Goal: Information Seeking & Learning: Learn about a topic

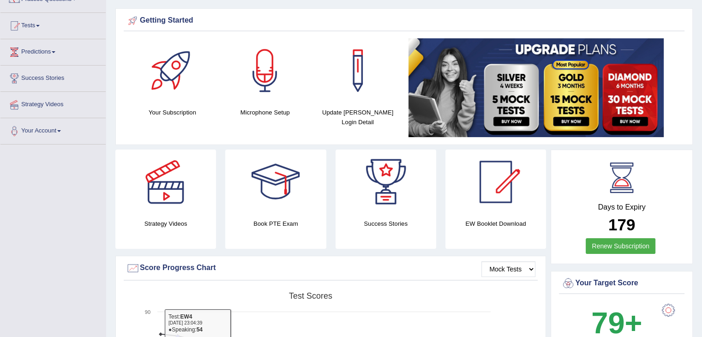
scroll to position [46, 0]
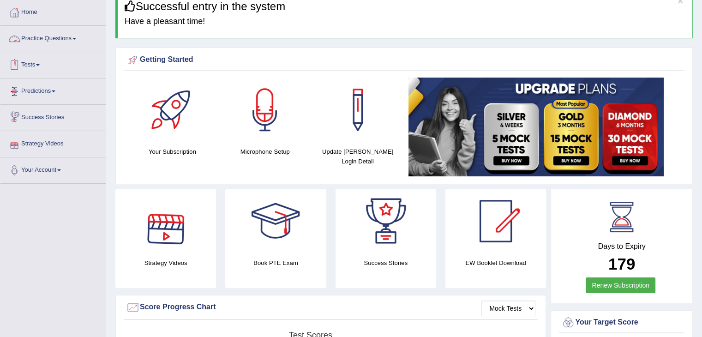
click at [42, 32] on link "Practice Questions" at bounding box center [52, 37] width 105 height 23
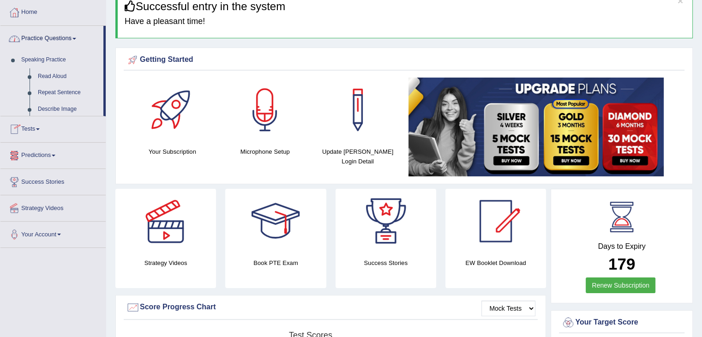
click at [45, 36] on link "Practice Questions" at bounding box center [51, 37] width 103 height 23
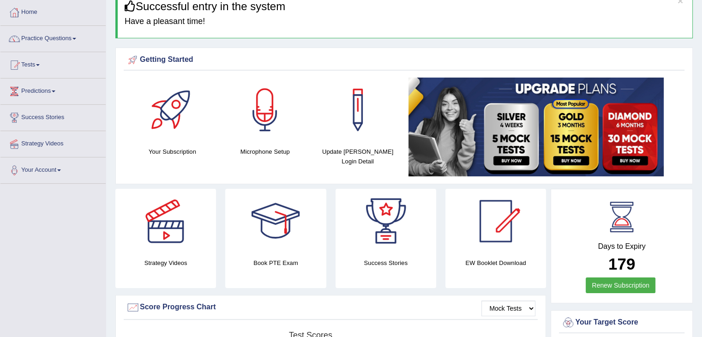
click at [50, 37] on link "Practice Questions" at bounding box center [52, 37] width 105 height 23
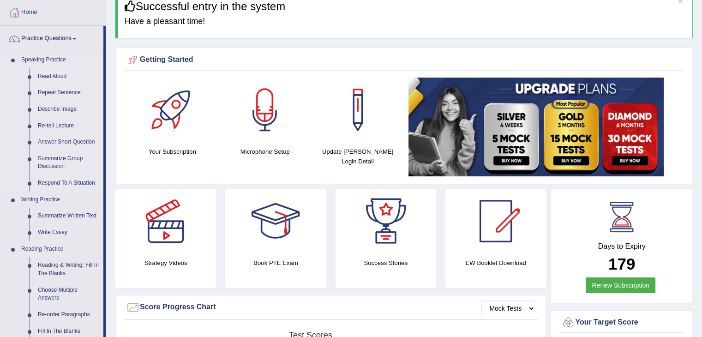
click at [60, 74] on link "Read Aloud" at bounding box center [69, 76] width 70 height 17
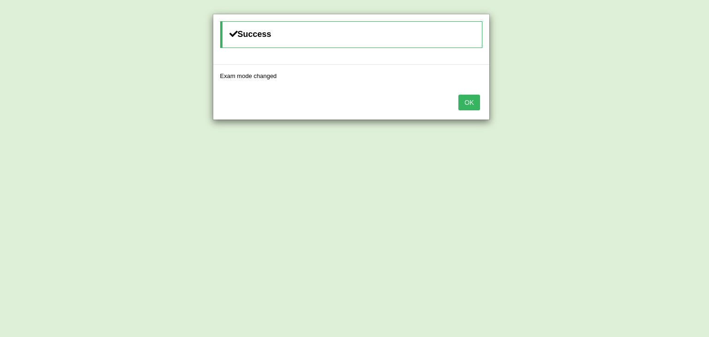
click at [466, 106] on button "OK" at bounding box center [468, 103] width 21 height 16
click at [472, 101] on button "OK" at bounding box center [468, 103] width 21 height 16
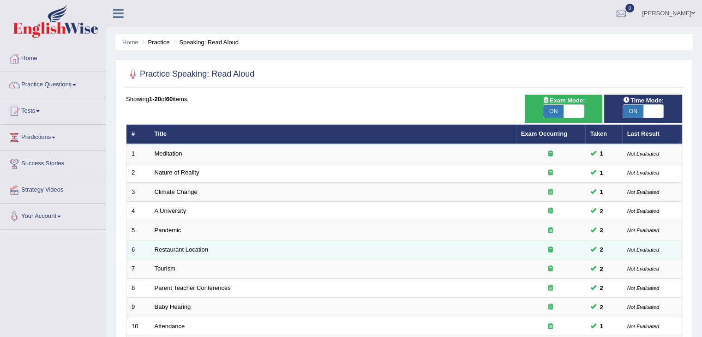
scroll to position [271, 0]
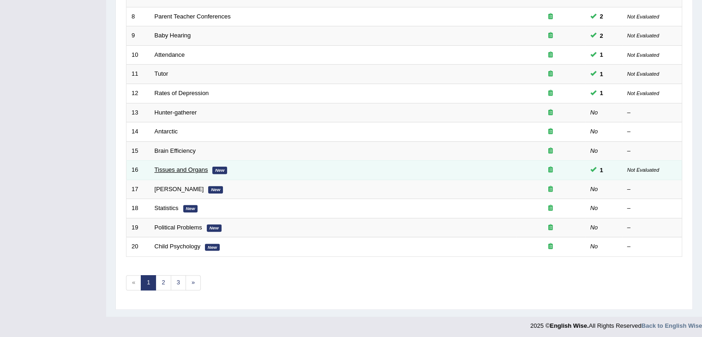
click at [194, 166] on link "Tissues and Organs" at bounding box center [182, 169] width 54 height 7
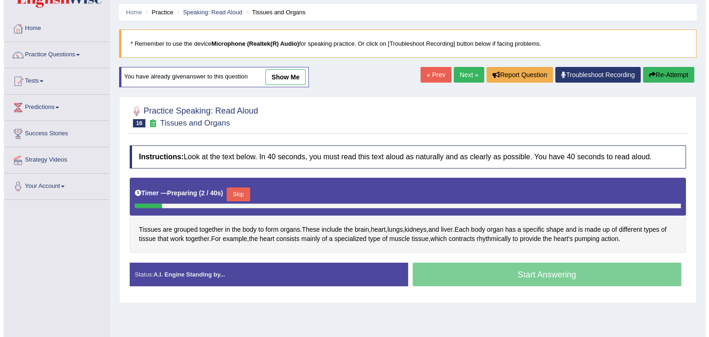
scroll to position [46, 0]
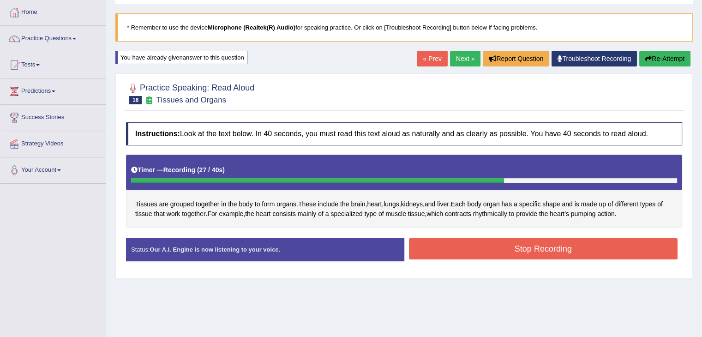
click at [451, 253] on button "Stop Recording" at bounding box center [543, 248] width 269 height 21
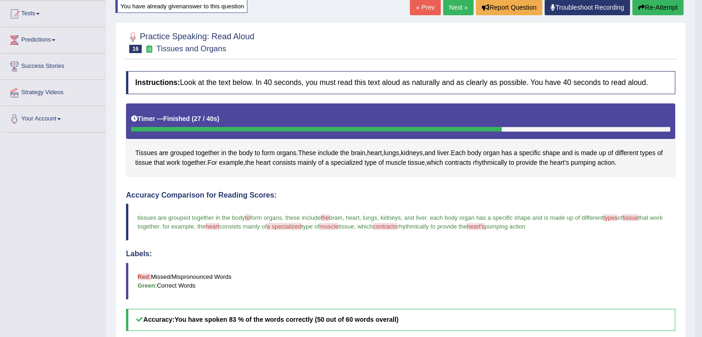
scroll to position [92, 0]
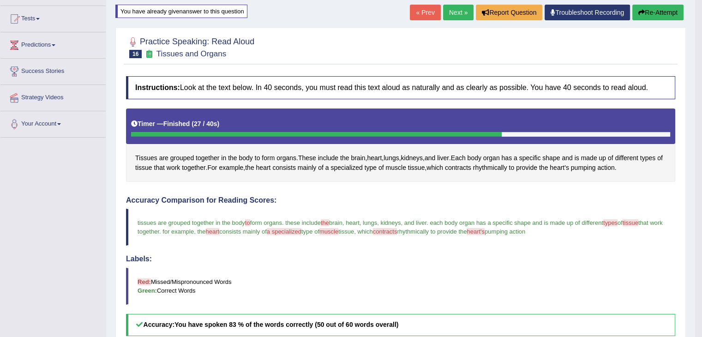
click at [453, 13] on link "Next »" at bounding box center [458, 13] width 30 height 16
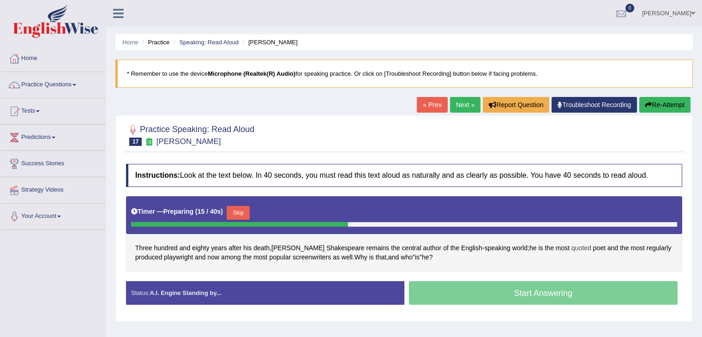
click at [571, 249] on span "quoted" at bounding box center [581, 248] width 20 height 10
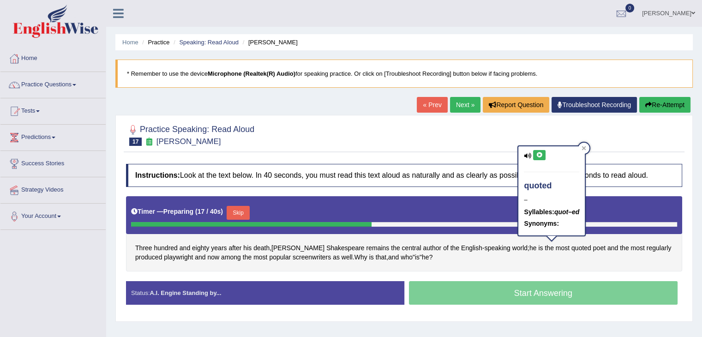
click at [528, 153] on icon at bounding box center [527, 156] width 7 height 6
click at [537, 152] on icon at bounding box center [539, 155] width 7 height 6
click at [569, 257] on div "Three hundred and eighty years after his death , William Shakespeare remains th…" at bounding box center [404, 233] width 556 height 75
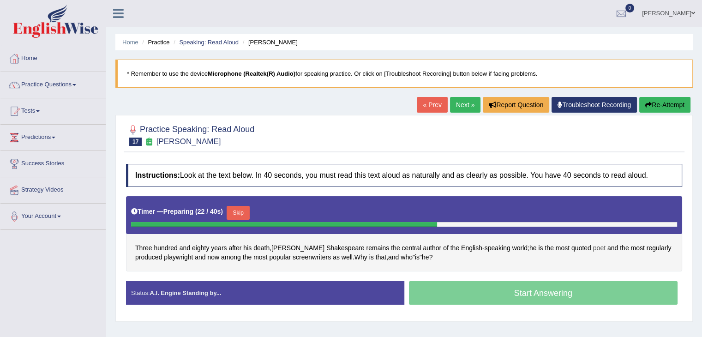
click at [593, 244] on span "poet" at bounding box center [599, 248] width 12 height 10
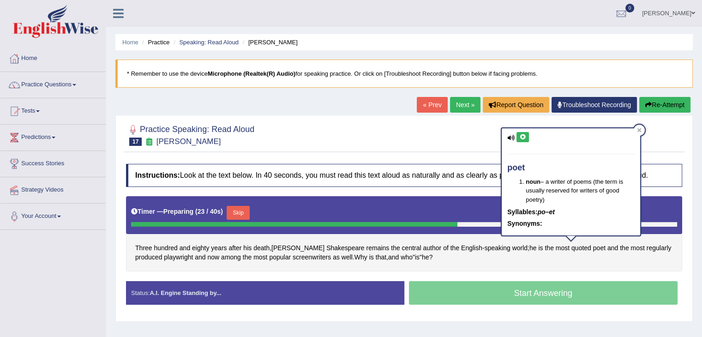
click at [519, 139] on button at bounding box center [522, 137] width 12 height 10
click at [579, 260] on div "Three hundred and eighty years after his death , William Shakespeare remains th…" at bounding box center [404, 233] width 556 height 75
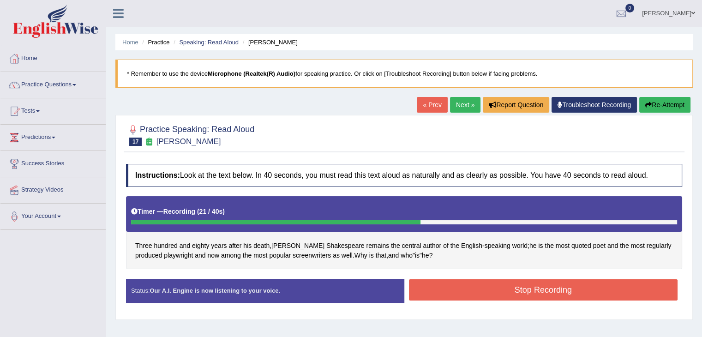
click at [604, 284] on button "Stop Recording" at bounding box center [543, 289] width 269 height 21
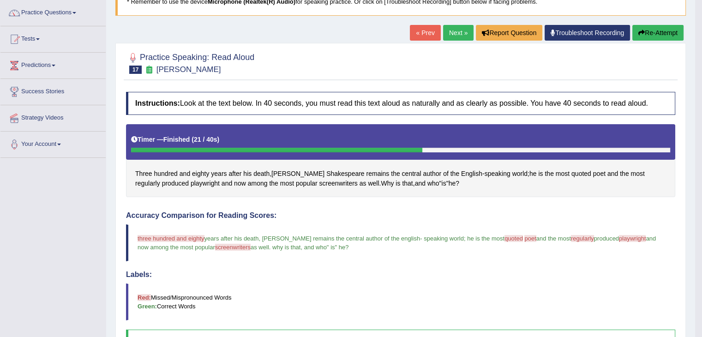
scroll to position [46, 0]
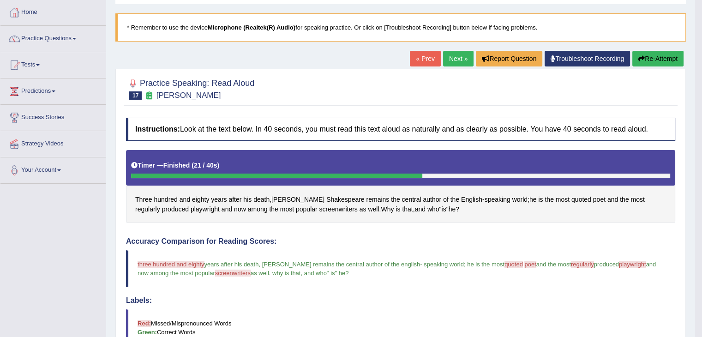
click at [447, 54] on link "Next »" at bounding box center [458, 59] width 30 height 16
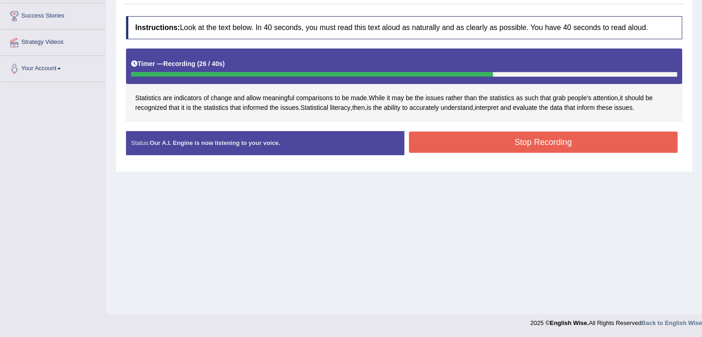
click at [610, 132] on button "Stop Recording" at bounding box center [543, 141] width 269 height 21
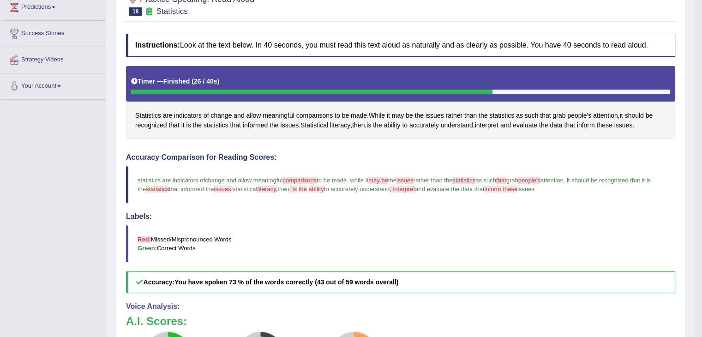
scroll to position [55, 0]
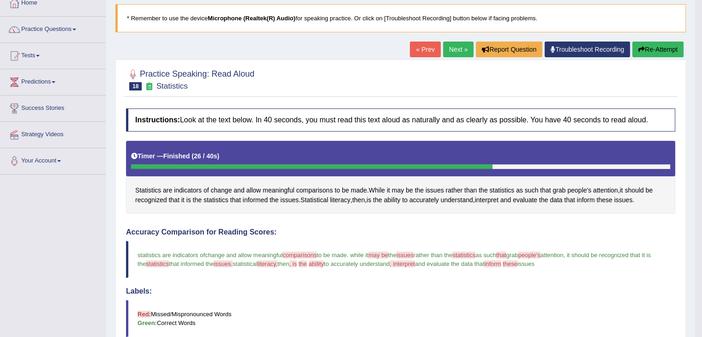
click at [452, 47] on link "Next »" at bounding box center [458, 50] width 30 height 16
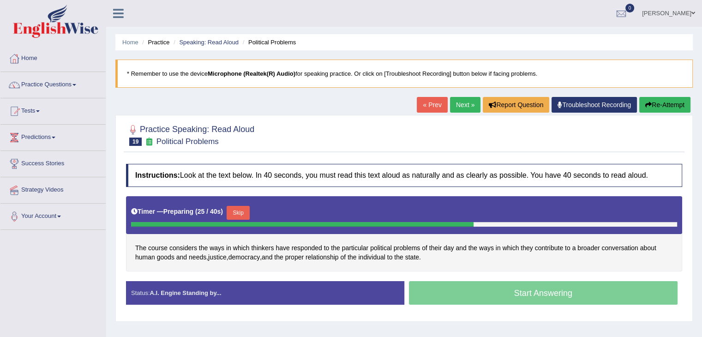
click at [236, 209] on button "Skip" at bounding box center [238, 213] width 23 height 14
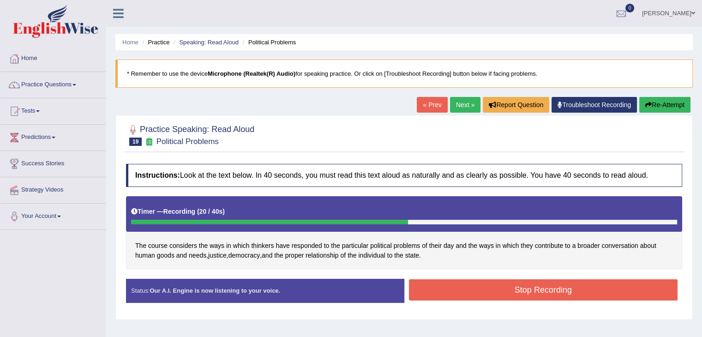
click at [543, 290] on button "Stop Recording" at bounding box center [543, 289] width 269 height 21
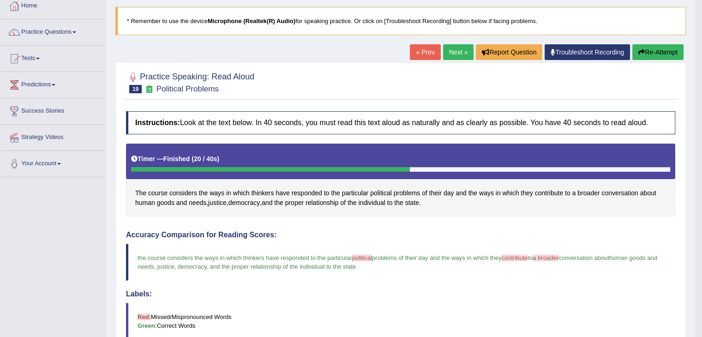
scroll to position [46, 0]
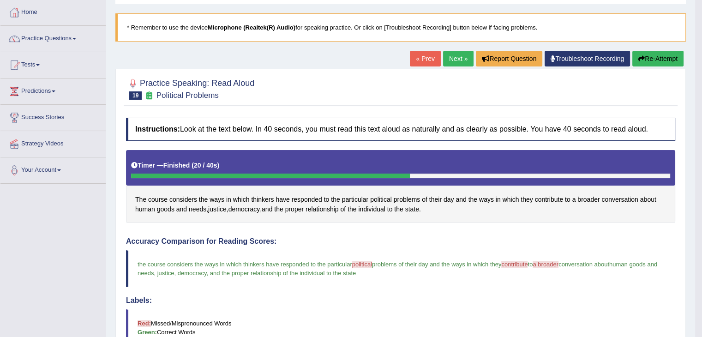
click at [453, 55] on link "Next »" at bounding box center [458, 59] width 30 height 16
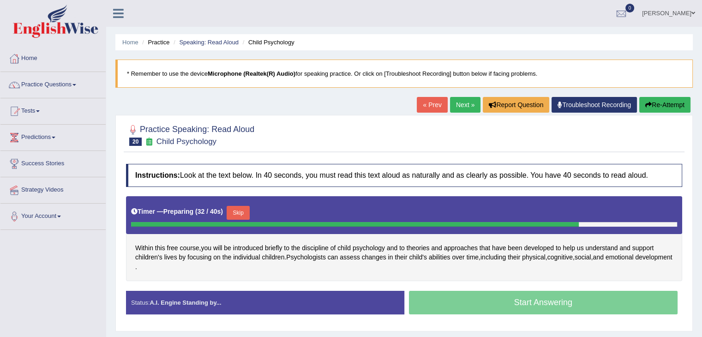
click at [245, 203] on div "Timer — Preparing ( 32 / 40s ) Skip" at bounding box center [404, 212] width 546 height 18
click at [244, 209] on button "Skip" at bounding box center [238, 213] width 23 height 14
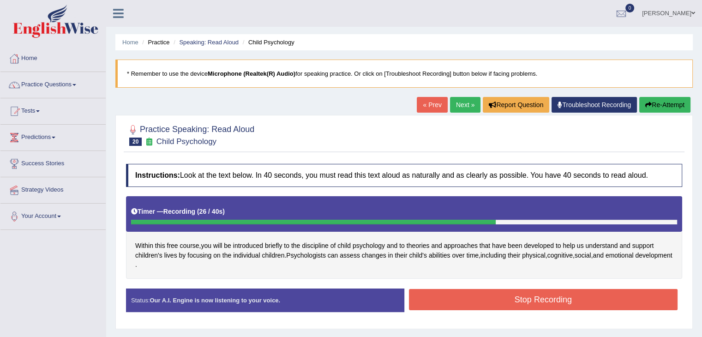
click at [555, 308] on button "Stop Recording" at bounding box center [543, 299] width 269 height 21
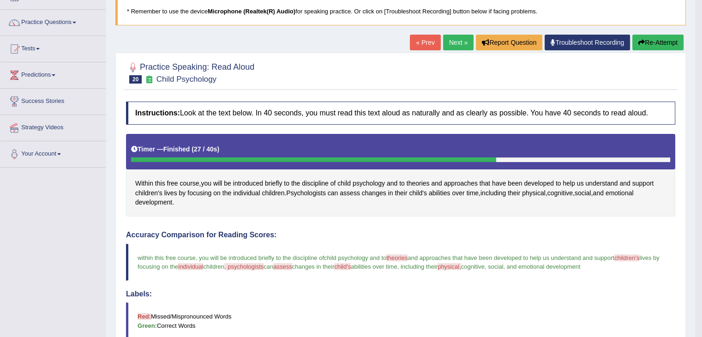
scroll to position [46, 0]
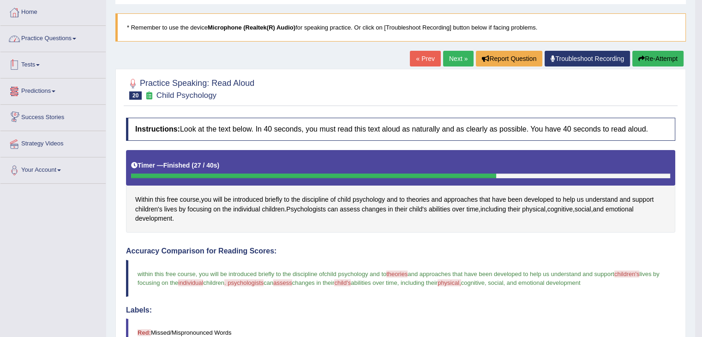
click at [28, 38] on link "Practice Questions" at bounding box center [52, 37] width 105 height 23
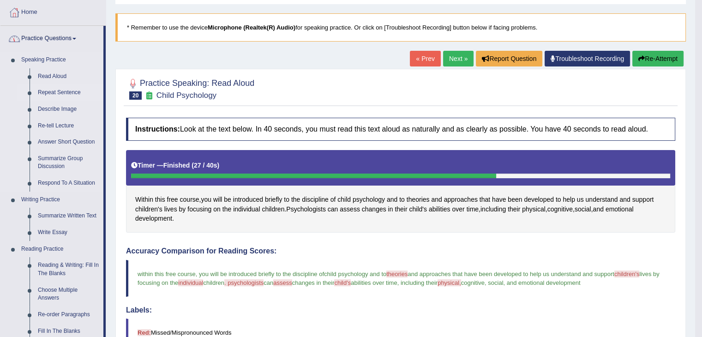
click at [49, 94] on link "Repeat Sentence" at bounding box center [69, 92] width 70 height 17
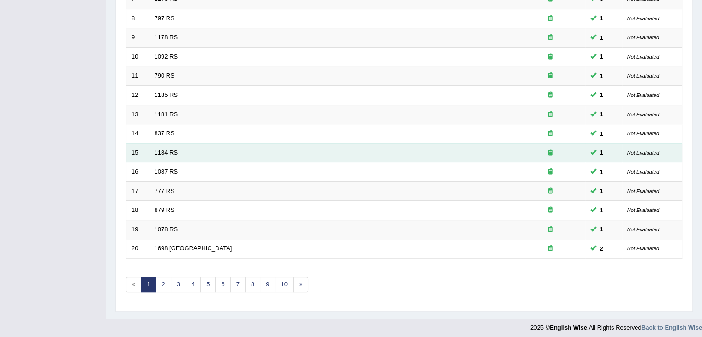
scroll to position [271, 0]
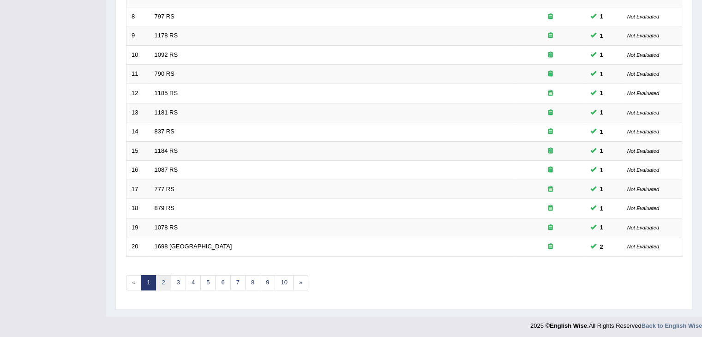
click at [162, 281] on link "2" at bounding box center [162, 282] width 15 height 15
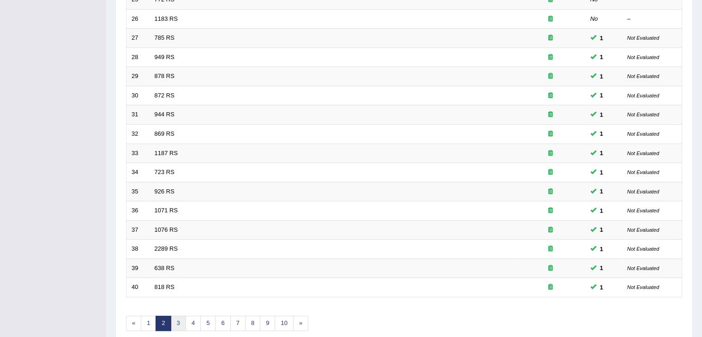
click at [172, 318] on link "3" at bounding box center [178, 323] width 15 height 15
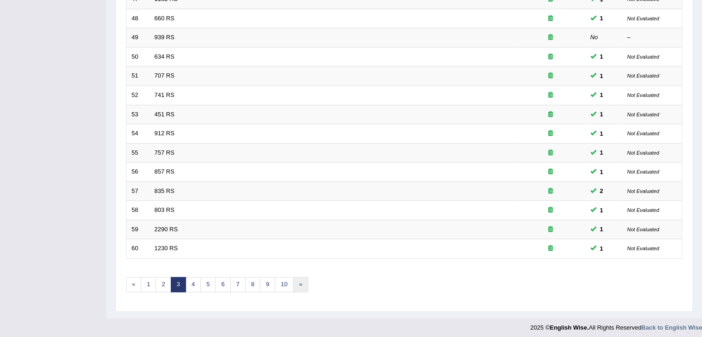
scroll to position [271, 0]
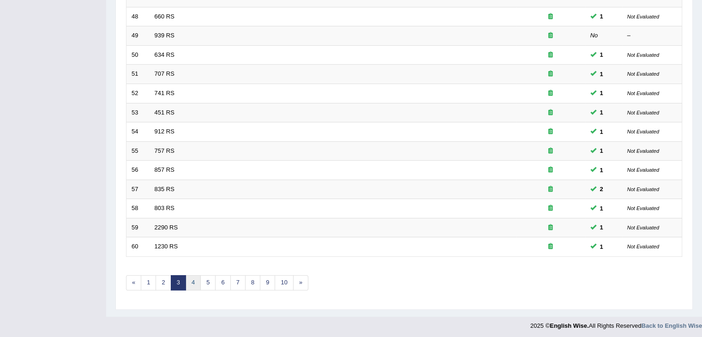
click at [193, 286] on link "4" at bounding box center [192, 282] width 15 height 15
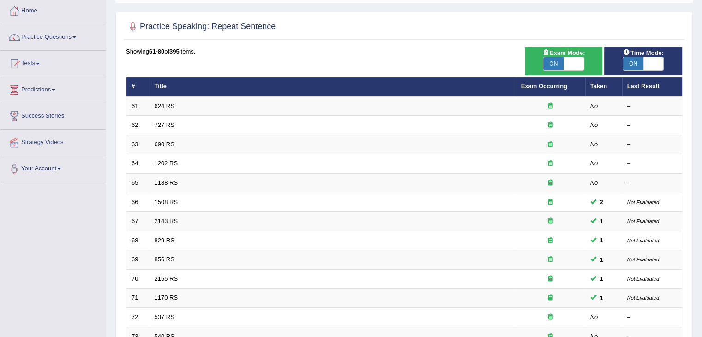
scroll to position [46, 0]
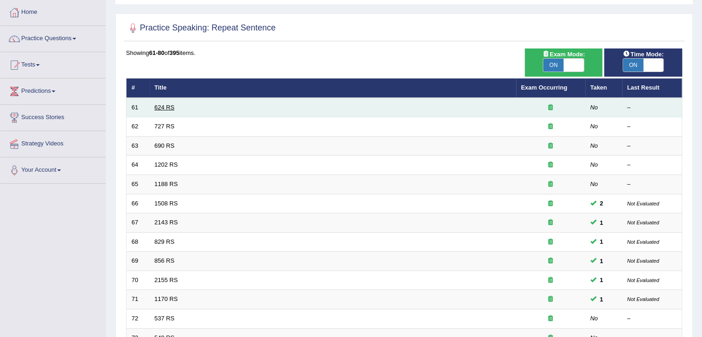
click at [168, 108] on link "624 RS" at bounding box center [165, 107] width 20 height 7
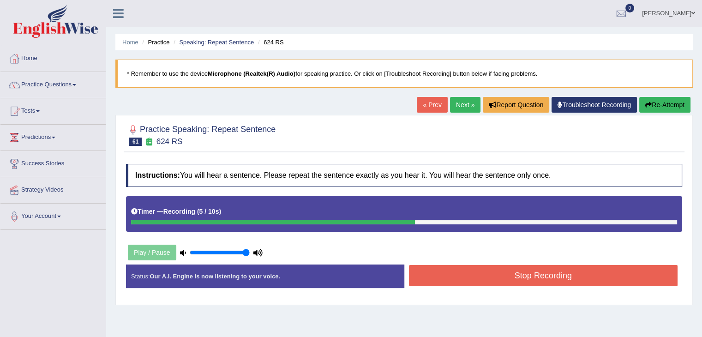
click at [456, 264] on div "Status: Our A.I. Engine is now listening to your voice. Start Answering Stop Re…" at bounding box center [404, 280] width 556 height 33
click at [474, 268] on button "Stop Recording" at bounding box center [543, 275] width 269 height 21
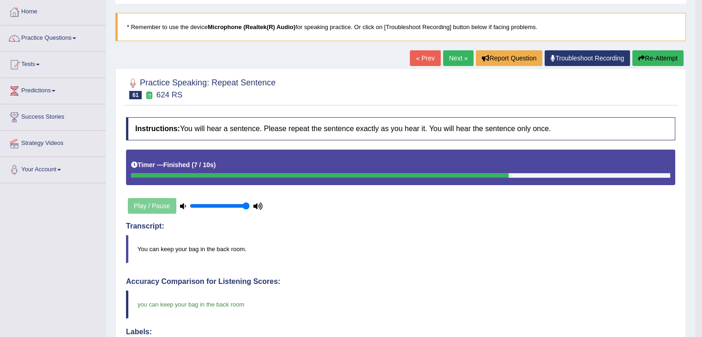
scroll to position [46, 0]
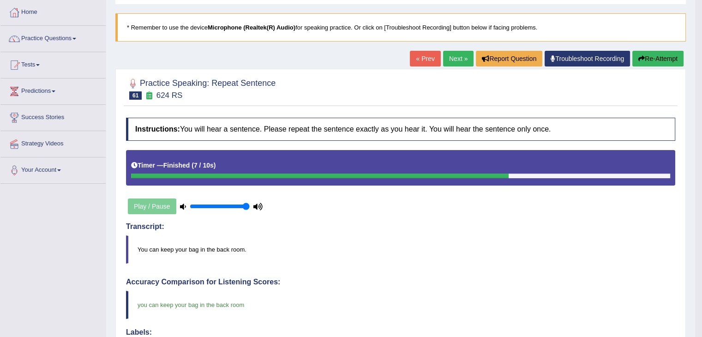
click at [457, 54] on link "Next »" at bounding box center [458, 59] width 30 height 16
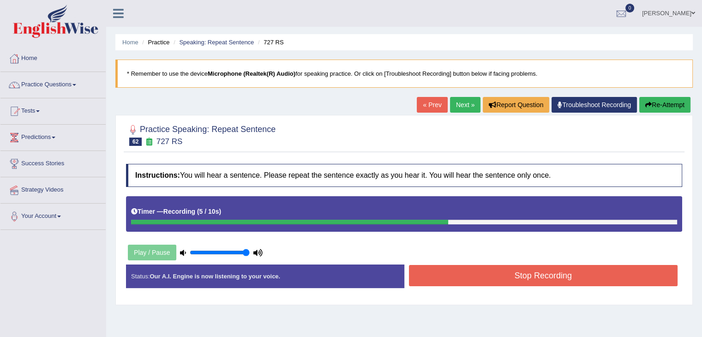
click at [547, 279] on button "Stop Recording" at bounding box center [543, 275] width 269 height 21
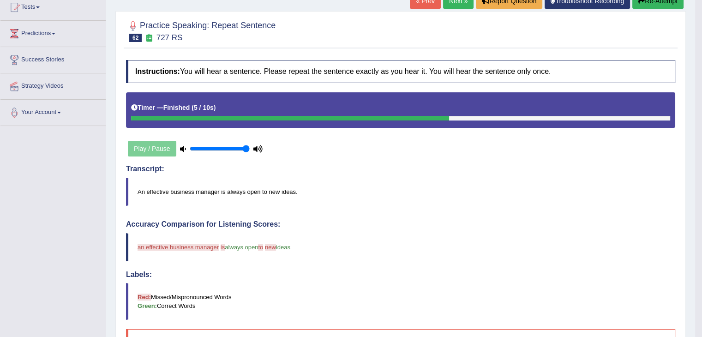
scroll to position [93, 0]
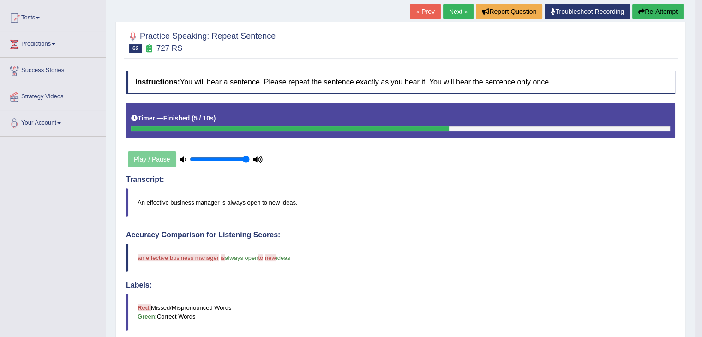
click at [632, 15] on button "Re-Attempt" at bounding box center [657, 12] width 51 height 16
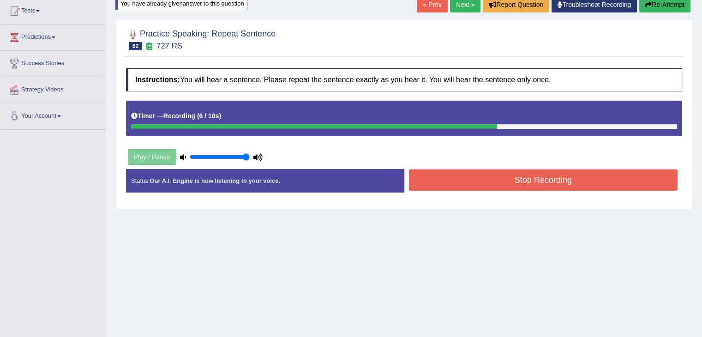
click at [535, 177] on button "Stop Recording" at bounding box center [543, 179] width 269 height 21
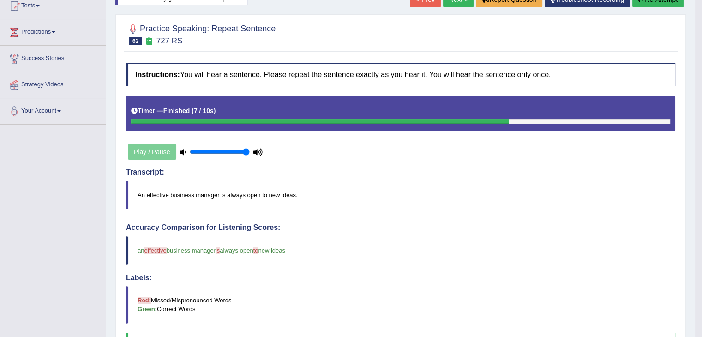
scroll to position [6, 0]
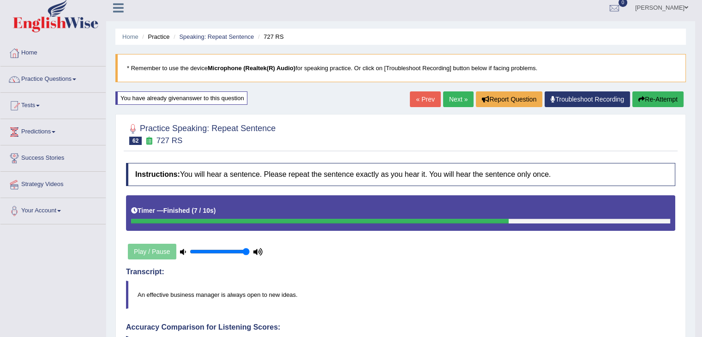
click at [453, 101] on link "Next »" at bounding box center [458, 99] width 30 height 16
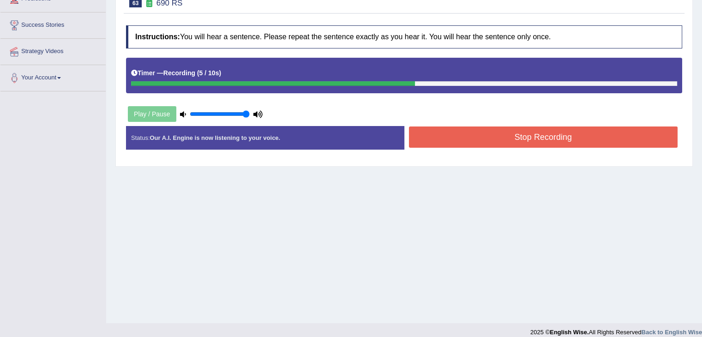
click at [585, 133] on button "Stop Recording" at bounding box center [543, 136] width 269 height 21
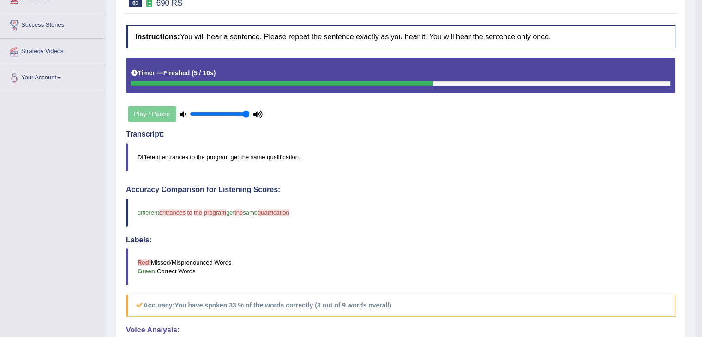
scroll to position [92, 0]
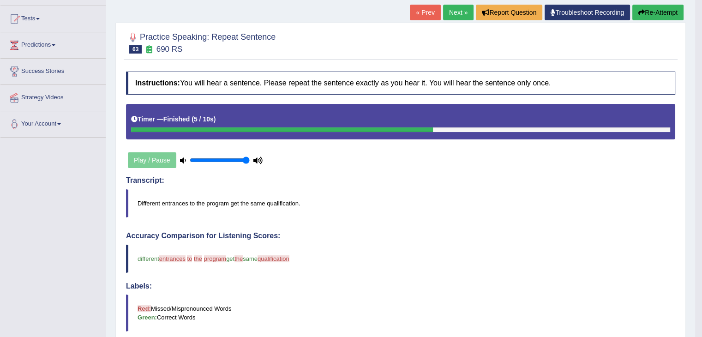
click at [459, 6] on link "Next »" at bounding box center [458, 13] width 30 height 16
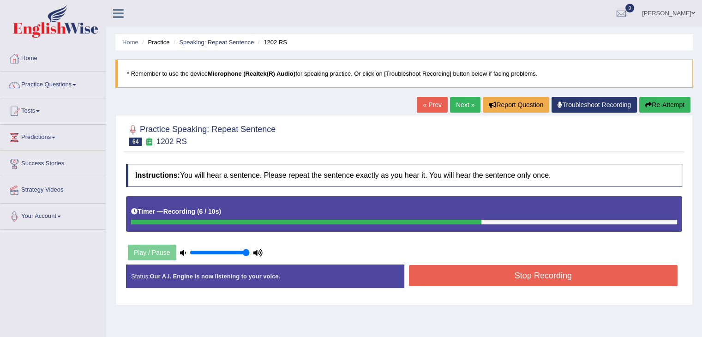
drag, startPoint x: 590, startPoint y: 275, endPoint x: 581, endPoint y: 271, distance: 10.3
click at [590, 275] on button "Stop Recording" at bounding box center [543, 275] width 269 height 21
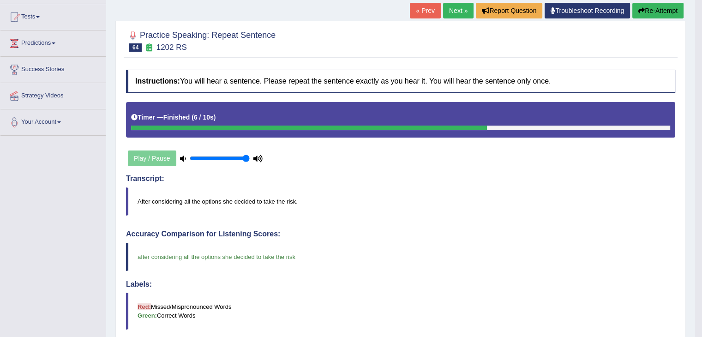
scroll to position [92, 0]
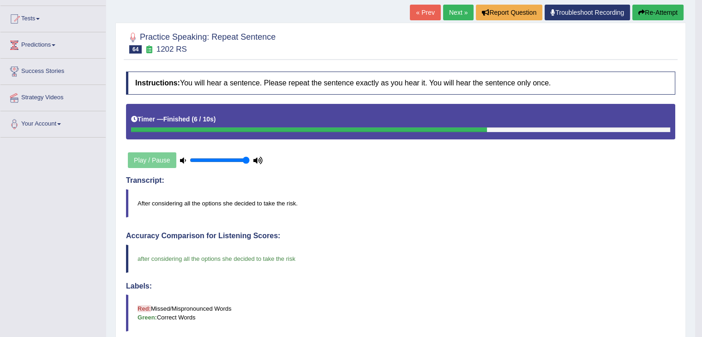
click at [458, 16] on link "Next »" at bounding box center [458, 13] width 30 height 16
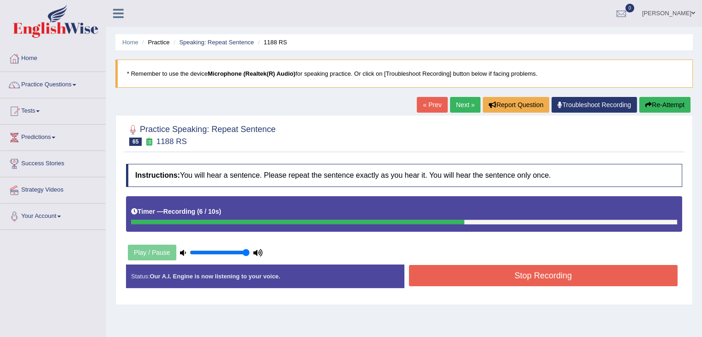
click at [589, 279] on button "Stop Recording" at bounding box center [543, 275] width 269 height 21
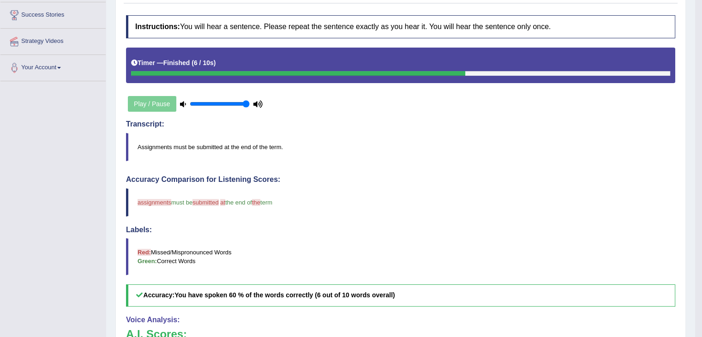
scroll to position [92, 0]
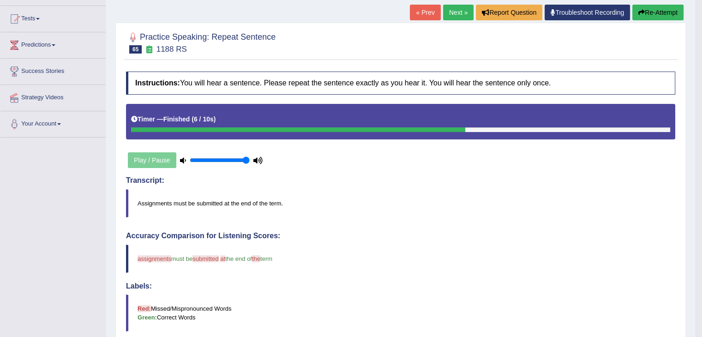
click at [461, 10] on link "Next »" at bounding box center [458, 13] width 30 height 16
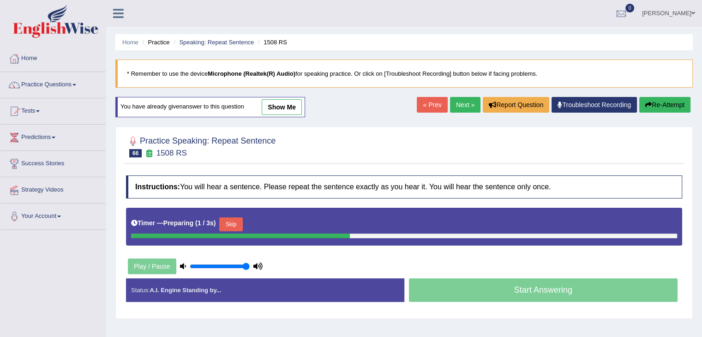
scroll to position [46, 0]
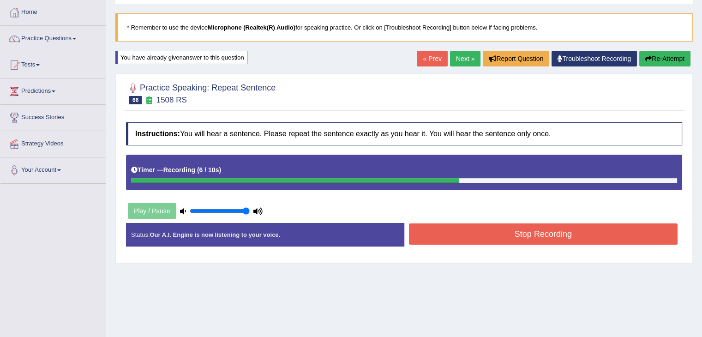
click at [525, 230] on button "Stop Recording" at bounding box center [543, 233] width 269 height 21
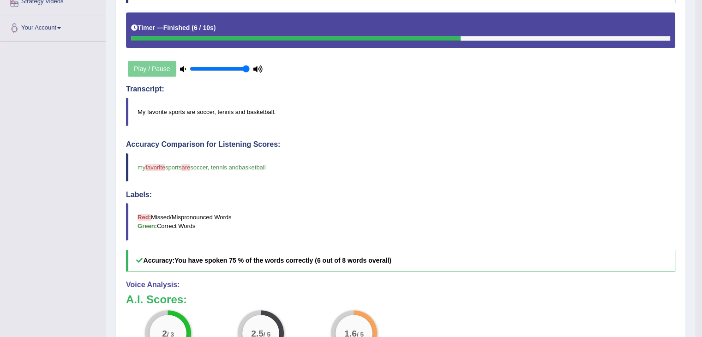
scroll to position [92, 0]
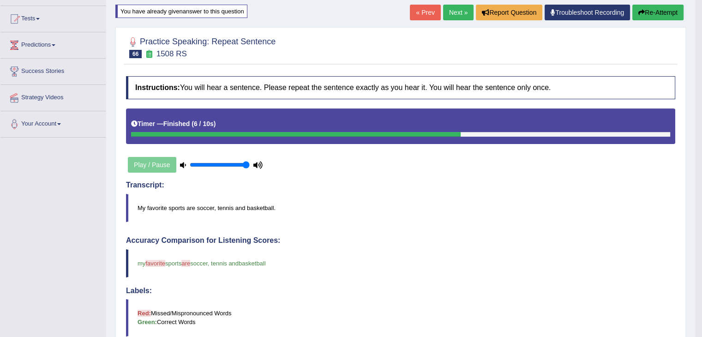
click at [670, 14] on button "Re-Attempt" at bounding box center [657, 13] width 51 height 16
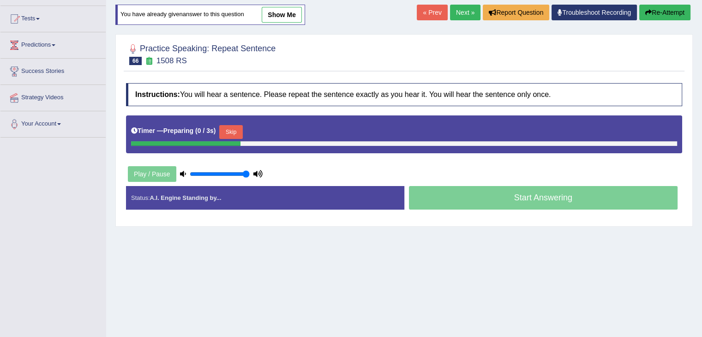
click at [227, 128] on button "Skip" at bounding box center [230, 132] width 23 height 14
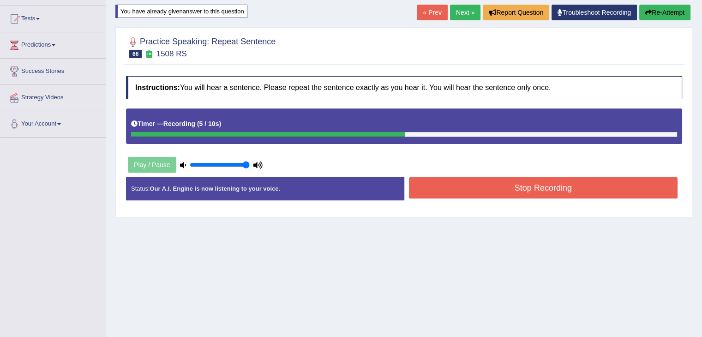
click at [461, 179] on button "Stop Recording" at bounding box center [543, 187] width 269 height 21
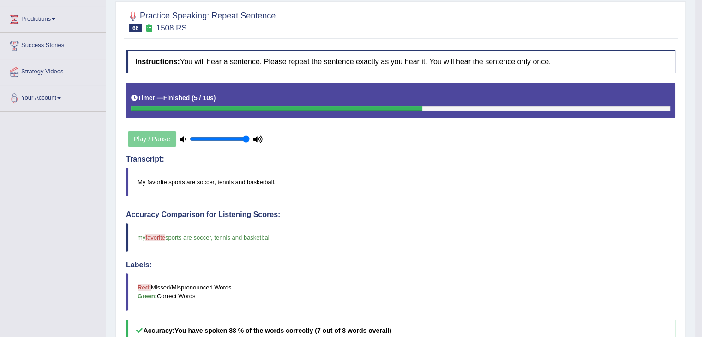
scroll to position [98, 0]
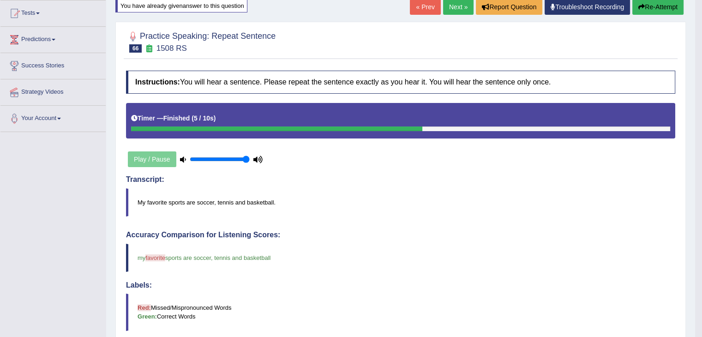
click at [458, 7] on link "Next »" at bounding box center [458, 7] width 30 height 16
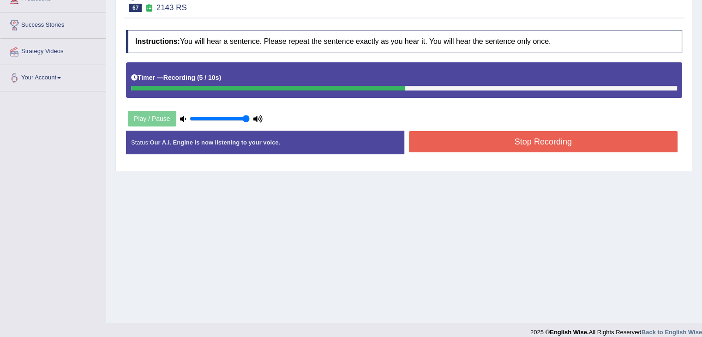
click at [461, 140] on button "Stop Recording" at bounding box center [543, 141] width 269 height 21
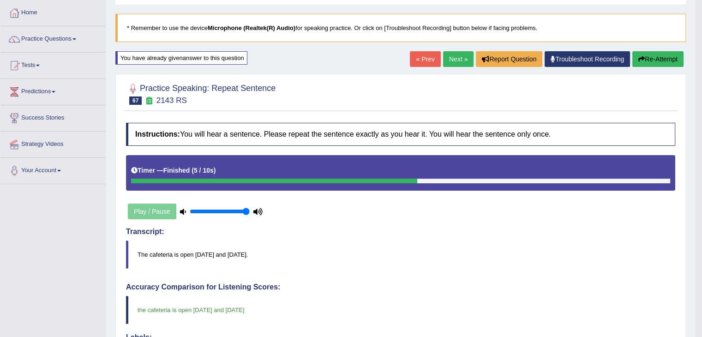
scroll to position [22, 0]
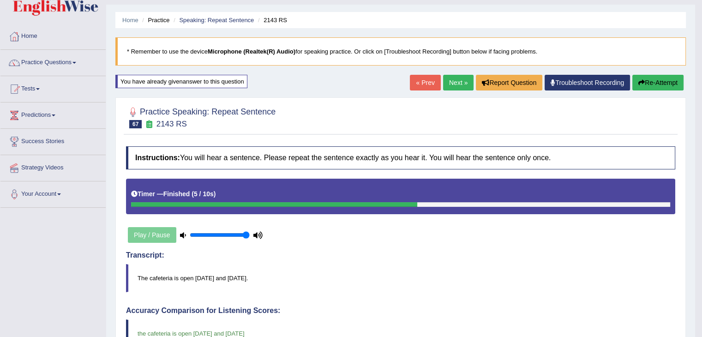
click at [447, 82] on link "Next »" at bounding box center [458, 83] width 30 height 16
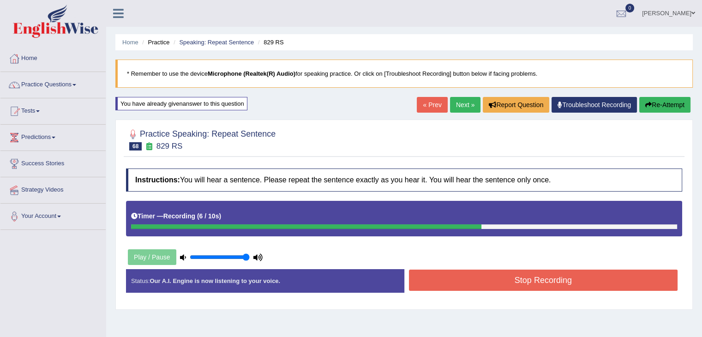
click at [528, 274] on button "Stop Recording" at bounding box center [543, 279] width 269 height 21
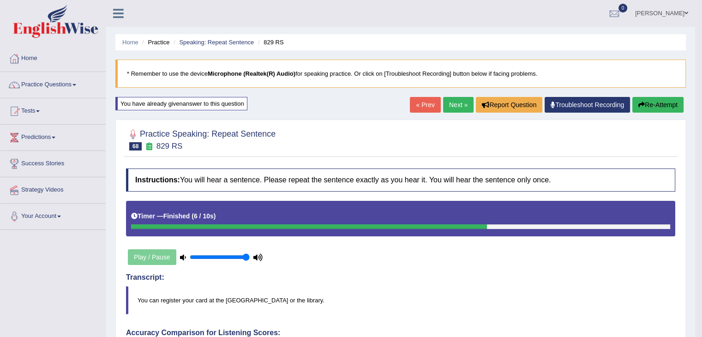
click at [459, 97] on link "Next »" at bounding box center [458, 105] width 30 height 16
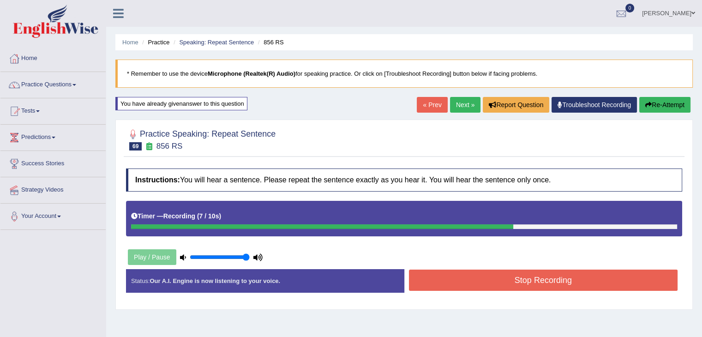
click at [589, 272] on button "Stop Recording" at bounding box center [543, 279] width 269 height 21
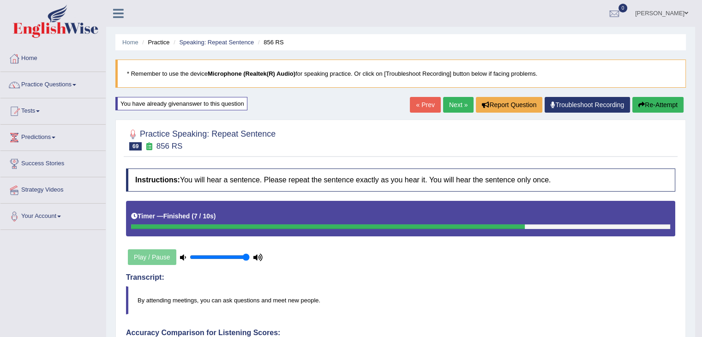
click at [456, 107] on link "Next »" at bounding box center [458, 105] width 30 height 16
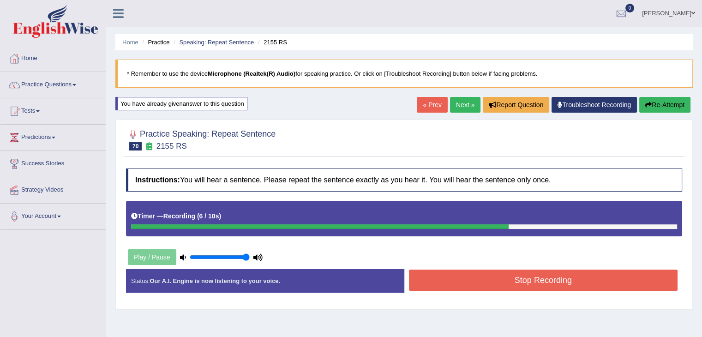
click at [555, 289] on button "Stop Recording" at bounding box center [543, 279] width 269 height 21
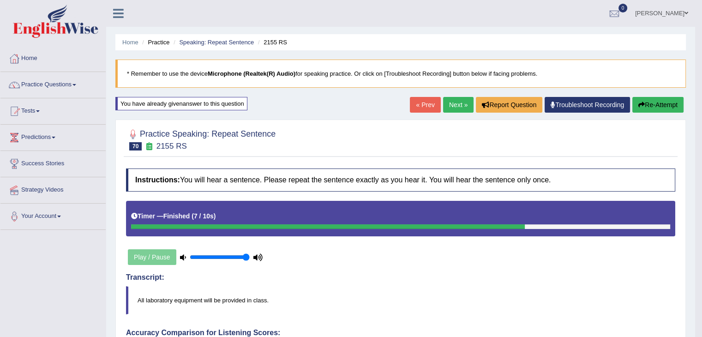
click at [456, 111] on link "Next »" at bounding box center [458, 105] width 30 height 16
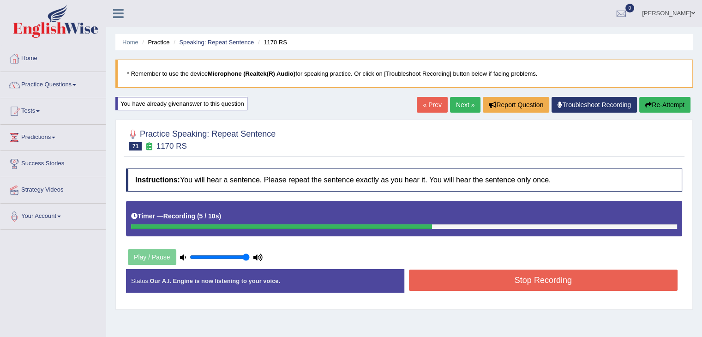
click at [554, 278] on button "Stop Recording" at bounding box center [543, 279] width 269 height 21
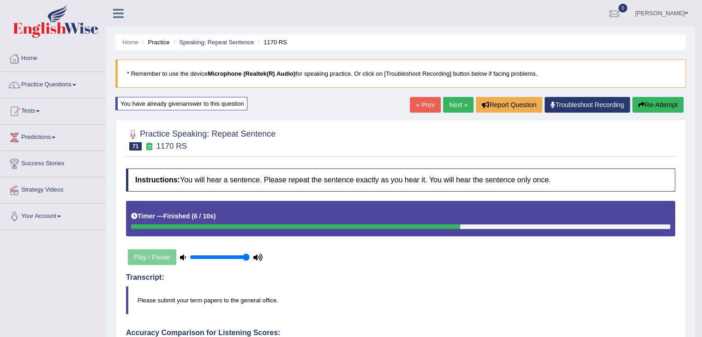
click at [458, 107] on link "Next »" at bounding box center [458, 105] width 30 height 16
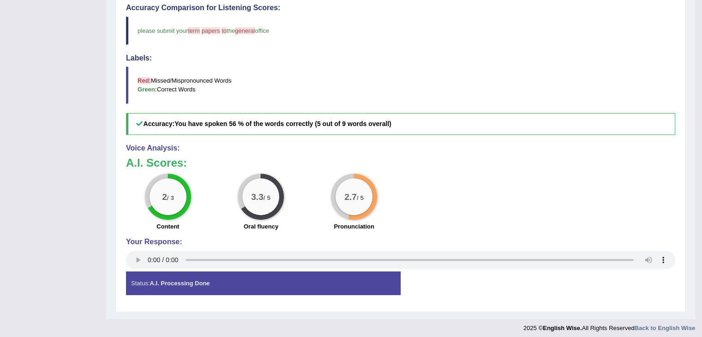
scroll to position [328, 0]
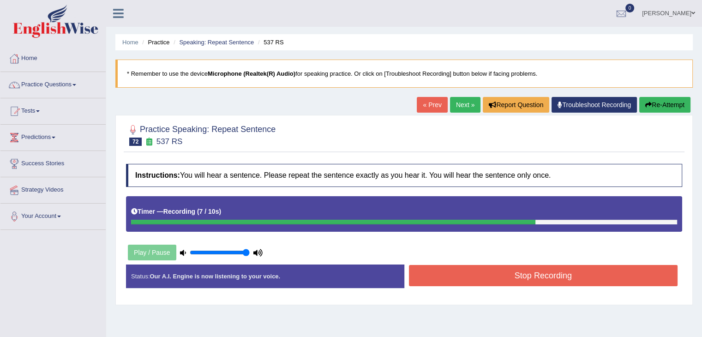
click at [523, 268] on button "Stop Recording" at bounding box center [543, 275] width 269 height 21
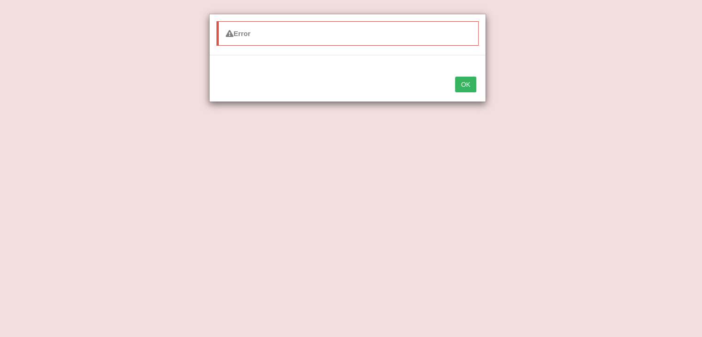
click at [479, 74] on div "OK" at bounding box center [347, 85] width 276 height 32
click at [474, 83] on button "OK" at bounding box center [465, 85] width 21 height 16
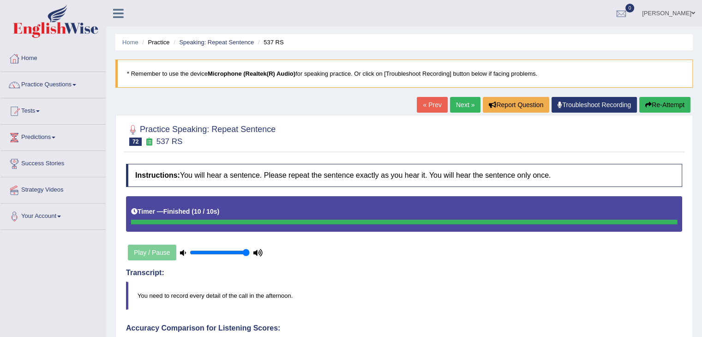
click at [462, 104] on link "Next »" at bounding box center [465, 105] width 30 height 16
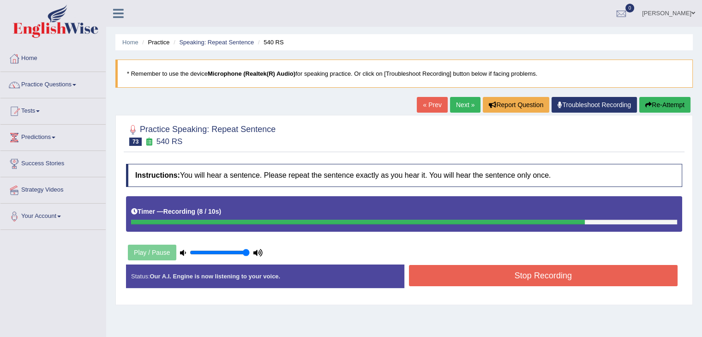
click at [531, 275] on button "Stop Recording" at bounding box center [543, 275] width 269 height 21
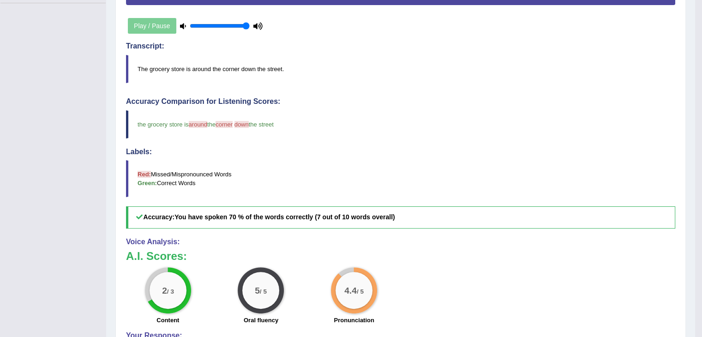
scroll to position [92, 0]
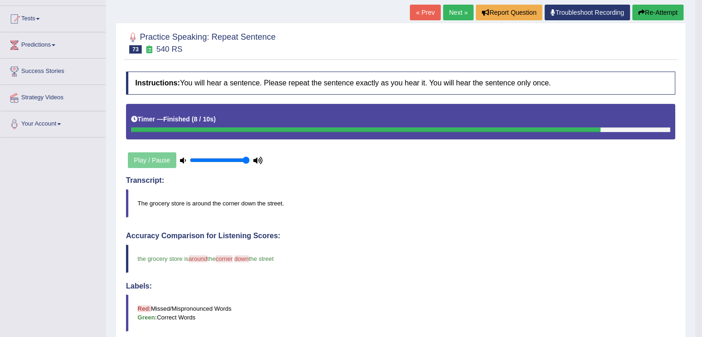
click at [451, 12] on link "Next »" at bounding box center [458, 13] width 30 height 16
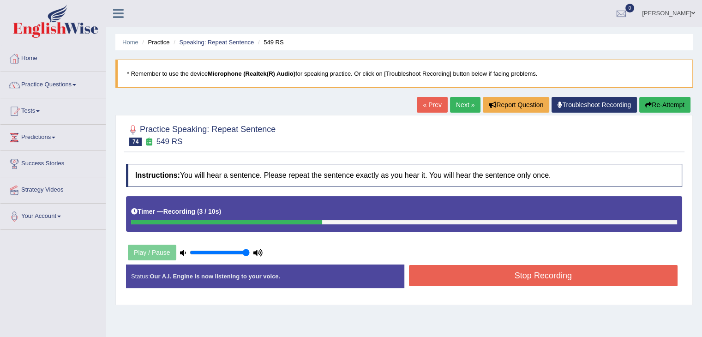
click at [565, 267] on button "Stop Recording" at bounding box center [543, 275] width 269 height 21
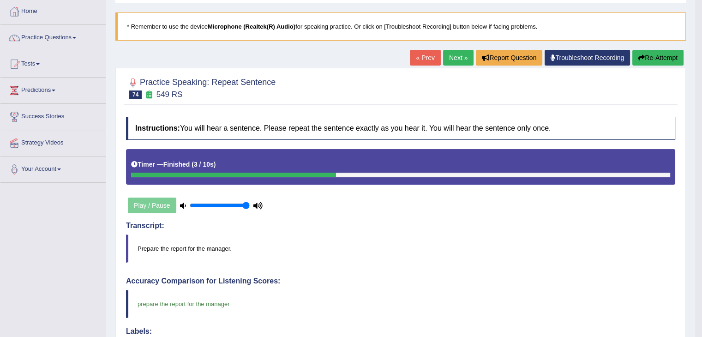
scroll to position [46, 0]
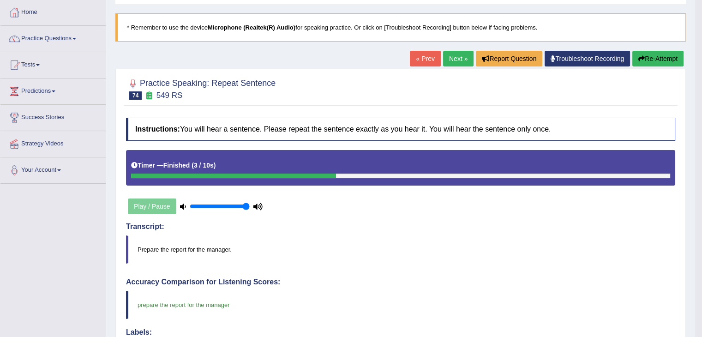
click at [460, 62] on link "Next »" at bounding box center [458, 59] width 30 height 16
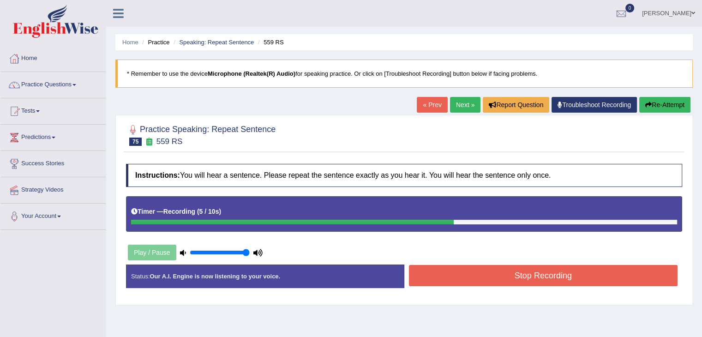
click at [548, 270] on button "Stop Recording" at bounding box center [543, 275] width 269 height 21
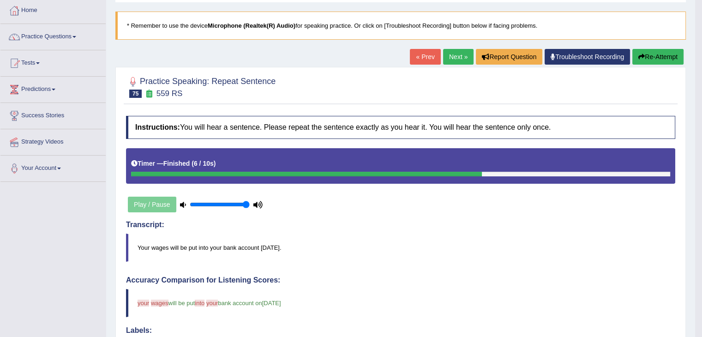
scroll to position [46, 0]
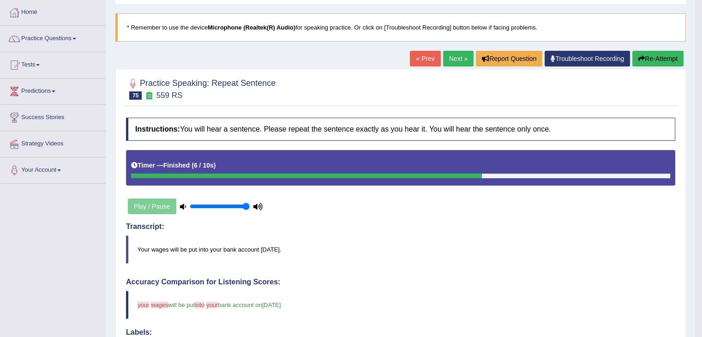
click at [458, 56] on link "Next »" at bounding box center [458, 59] width 30 height 16
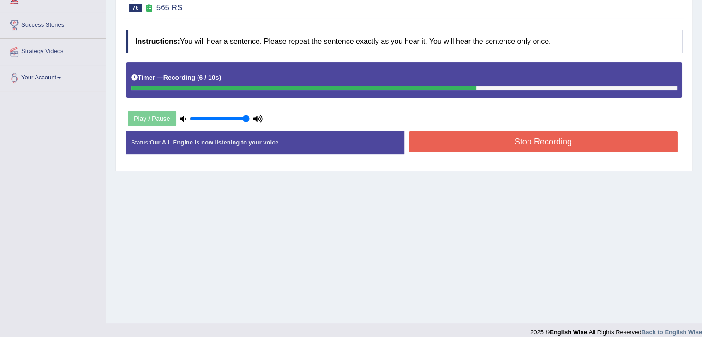
click at [649, 134] on button "Stop Recording" at bounding box center [543, 141] width 269 height 21
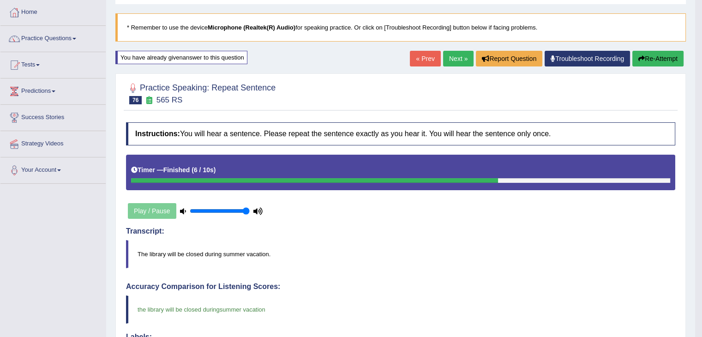
scroll to position [46, 0]
click at [446, 54] on link "Next »" at bounding box center [458, 59] width 30 height 16
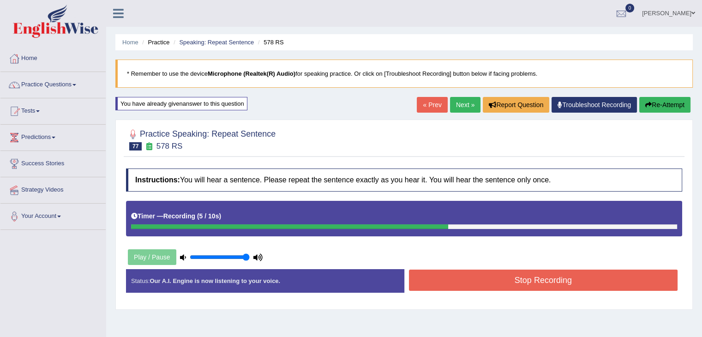
drag, startPoint x: 527, startPoint y: 265, endPoint x: 530, endPoint y: 272, distance: 7.3
click at [528, 264] on div "Instructions: You will hear a sentence. Please repeat the sentence exactly as y…" at bounding box center [404, 234] width 561 height 141
click at [531, 274] on button "Stop Recording" at bounding box center [543, 279] width 269 height 21
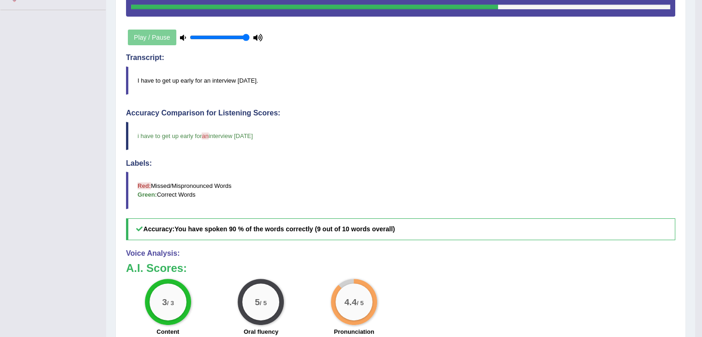
scroll to position [46, 0]
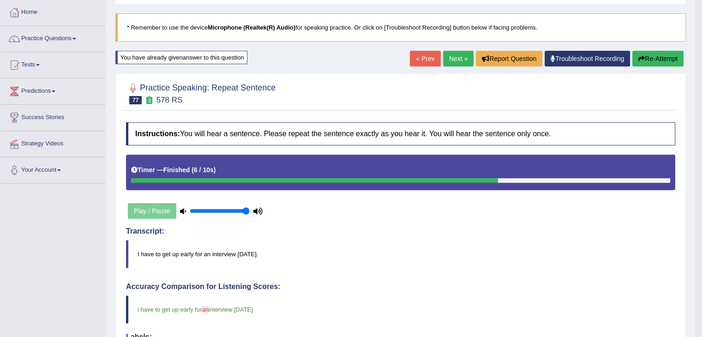
click at [450, 57] on link "Next »" at bounding box center [458, 59] width 30 height 16
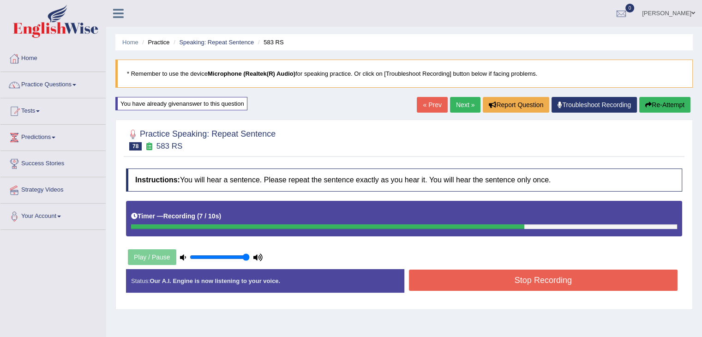
click at [622, 267] on div "Instructions: You will hear a sentence. Please repeat the sentence exactly as y…" at bounding box center [404, 234] width 561 height 141
click at [624, 281] on button "Stop Recording" at bounding box center [543, 279] width 269 height 21
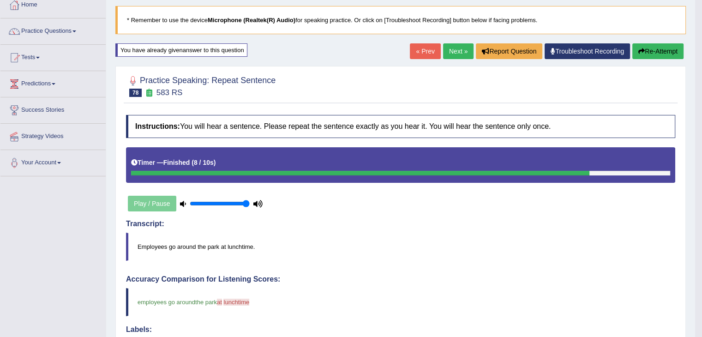
scroll to position [46, 0]
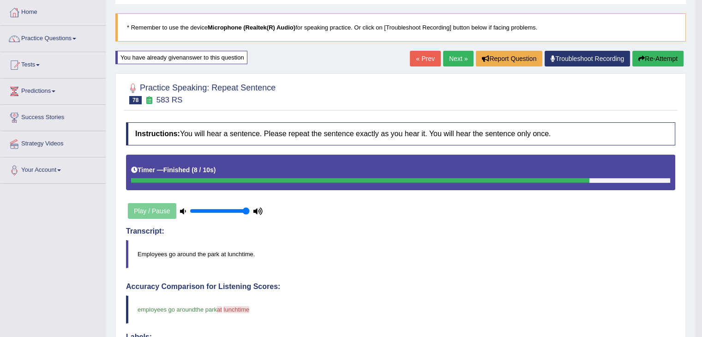
click at [456, 58] on link "Next »" at bounding box center [458, 59] width 30 height 16
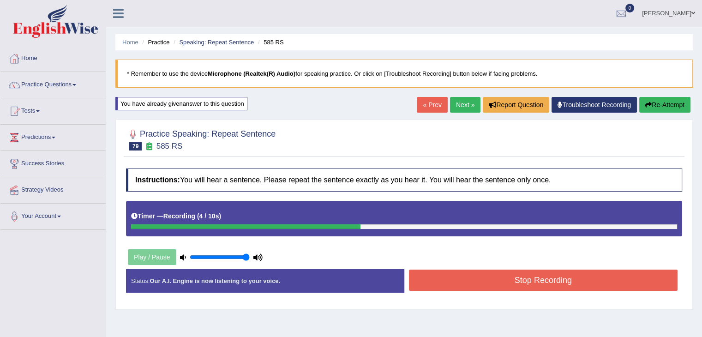
click at [541, 279] on button "Stop Recording" at bounding box center [543, 279] width 269 height 21
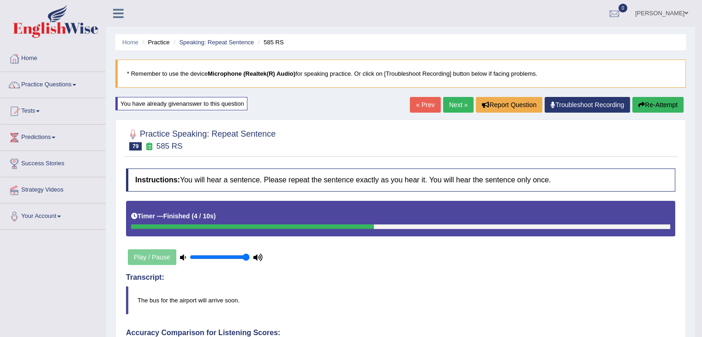
click at [459, 101] on link "Next »" at bounding box center [458, 105] width 30 height 16
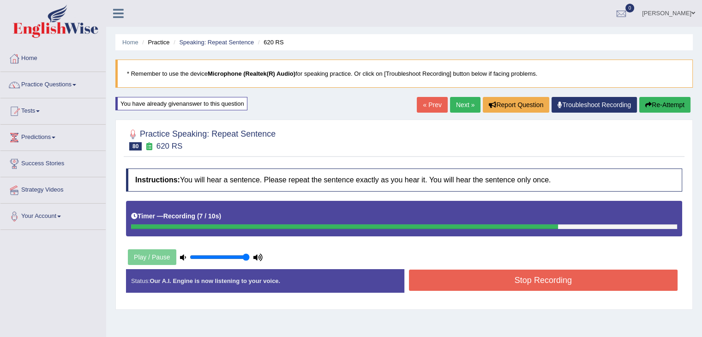
click at [600, 280] on button "Stop Recording" at bounding box center [543, 279] width 269 height 21
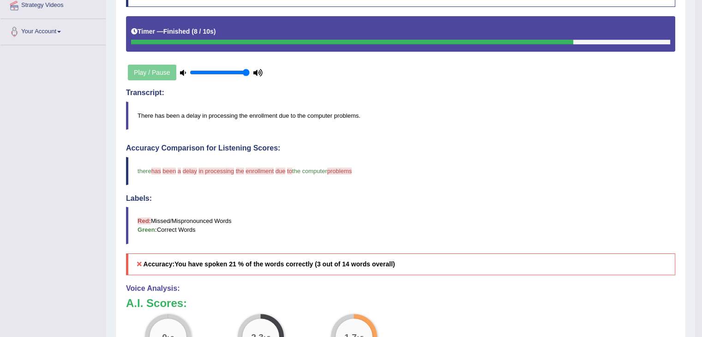
scroll to position [46, 0]
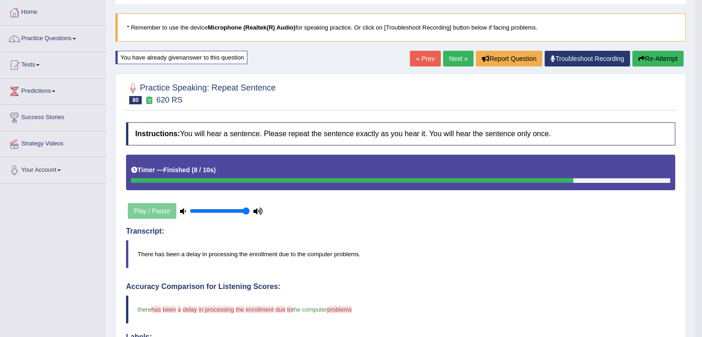
click at [454, 62] on link "Next »" at bounding box center [458, 59] width 30 height 16
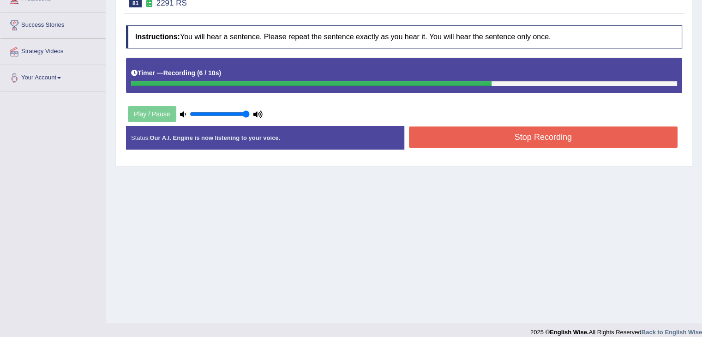
click at [599, 131] on button "Stop Recording" at bounding box center [543, 136] width 269 height 21
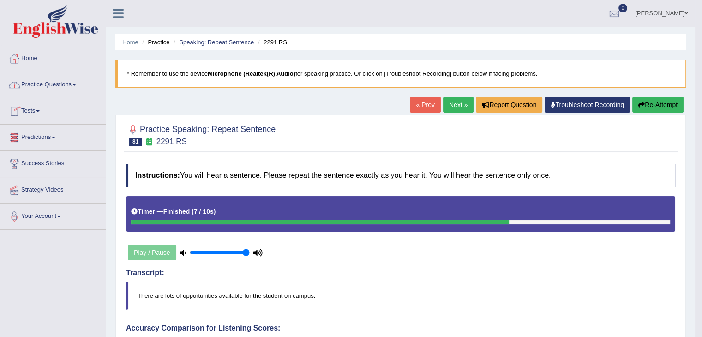
click at [48, 86] on link "Practice Questions" at bounding box center [52, 83] width 105 height 23
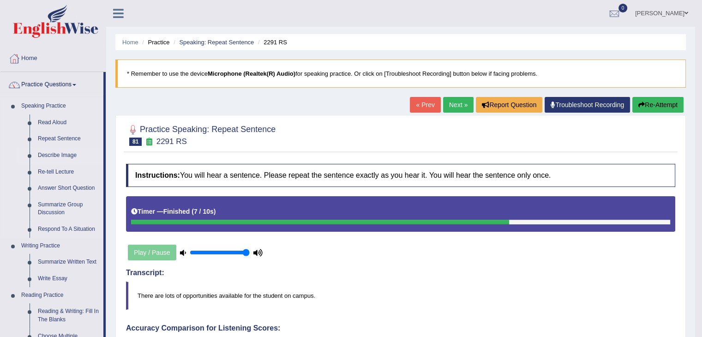
click at [47, 157] on link "Describe Image" at bounding box center [69, 155] width 70 height 17
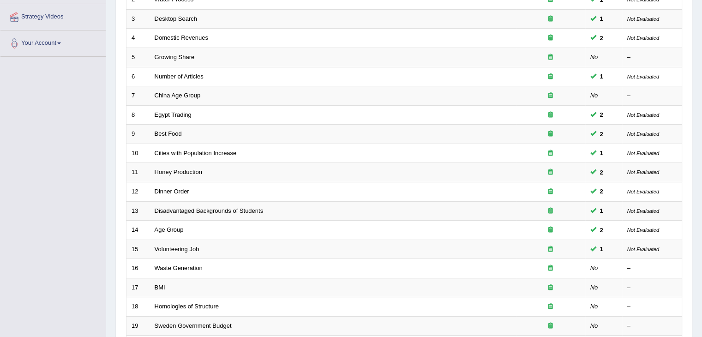
scroll to position [185, 0]
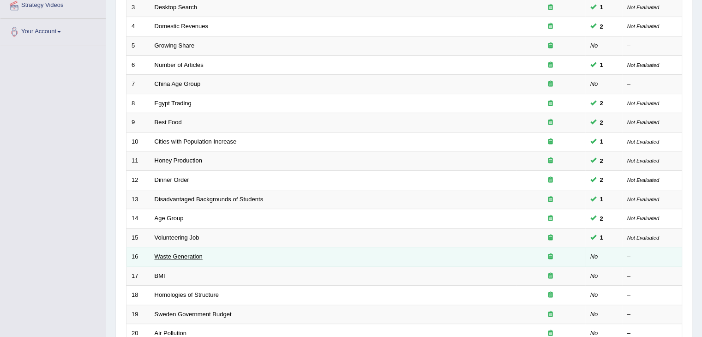
click at [188, 255] on link "Waste Generation" at bounding box center [179, 256] width 48 height 7
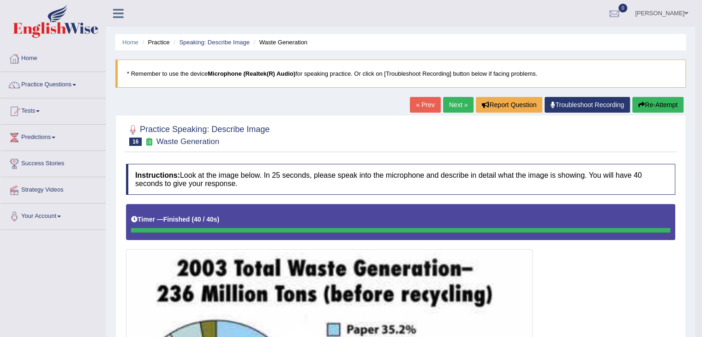
click at [450, 101] on link "Next »" at bounding box center [458, 105] width 30 height 16
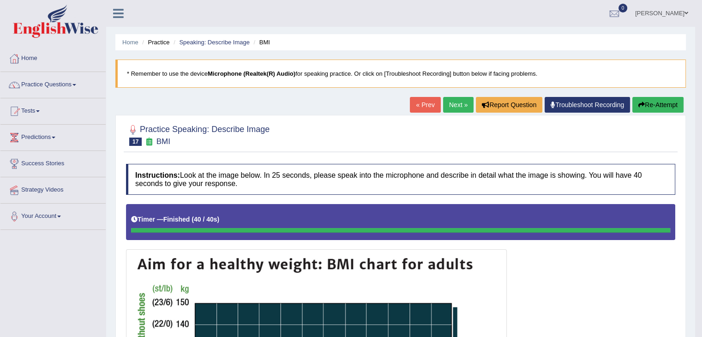
click at [458, 102] on link "Next »" at bounding box center [458, 105] width 30 height 16
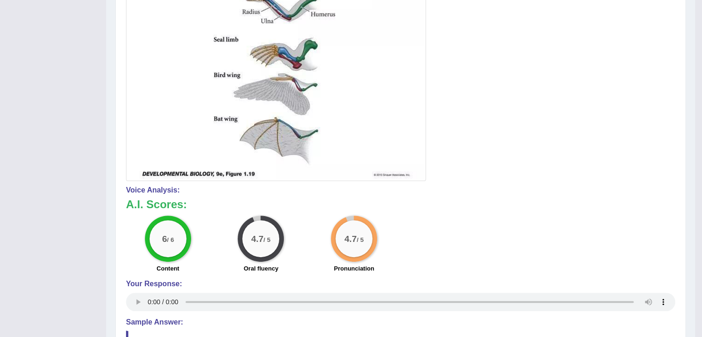
scroll to position [164, 0]
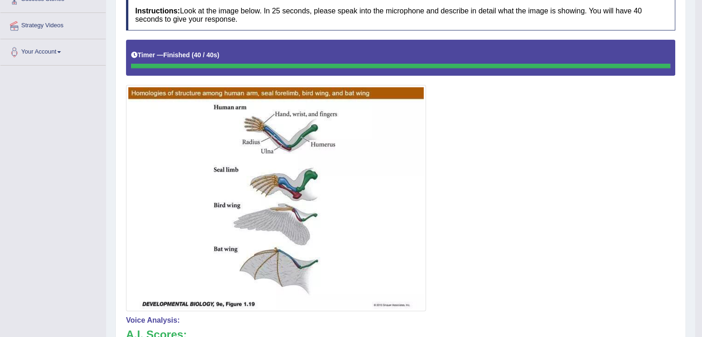
click at [328, 144] on img at bounding box center [275, 197] width 295 height 221
click at [268, 151] on img at bounding box center [275, 197] width 295 height 221
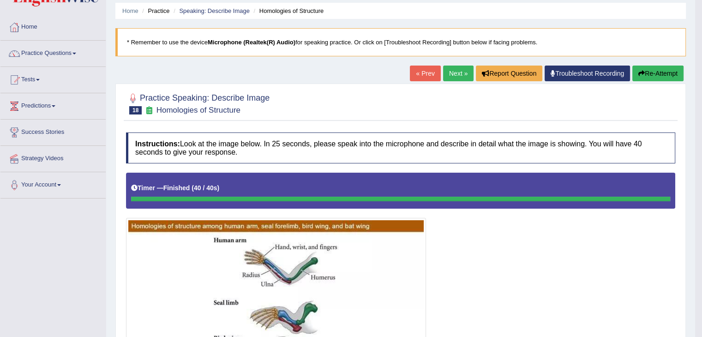
scroll to position [26, 0]
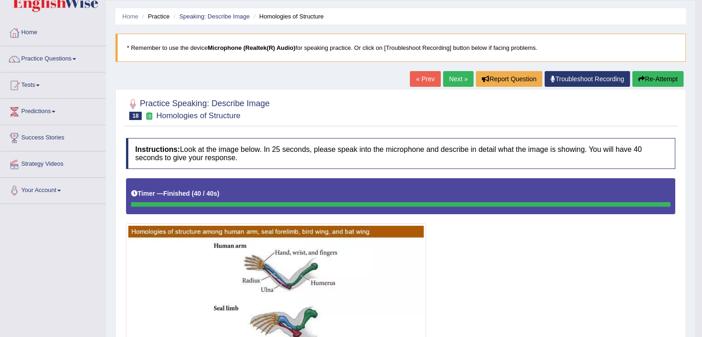
click at [457, 80] on link "Next »" at bounding box center [458, 79] width 30 height 16
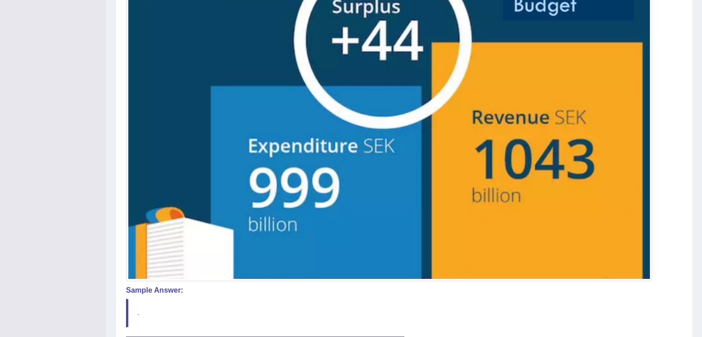
scroll to position [399, 0]
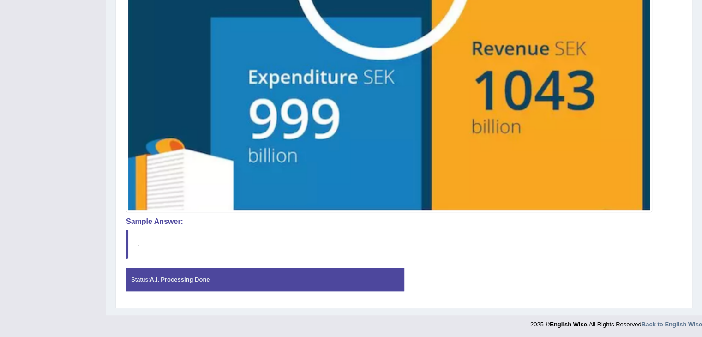
click at [311, 277] on div "Status: A.I. Processing Done" at bounding box center [265, 280] width 278 height 24
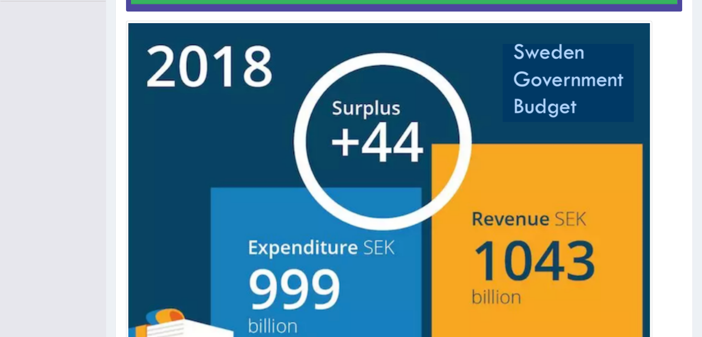
scroll to position [168, 0]
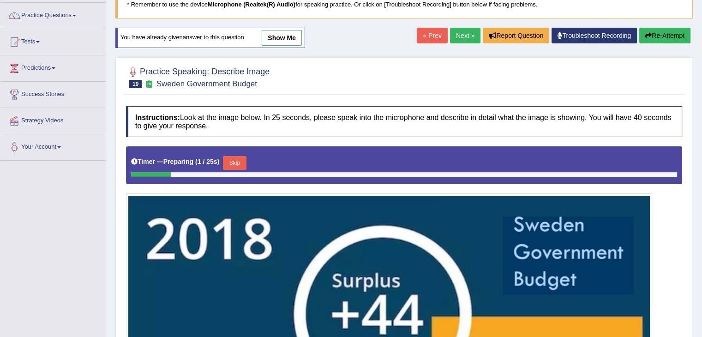
scroll to position [34, 0]
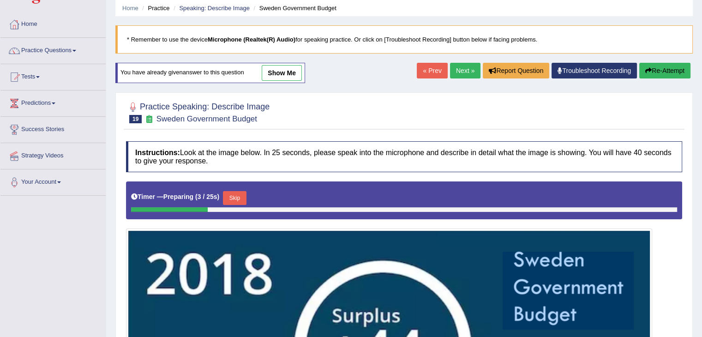
click at [237, 194] on button "Skip" at bounding box center [234, 198] width 23 height 14
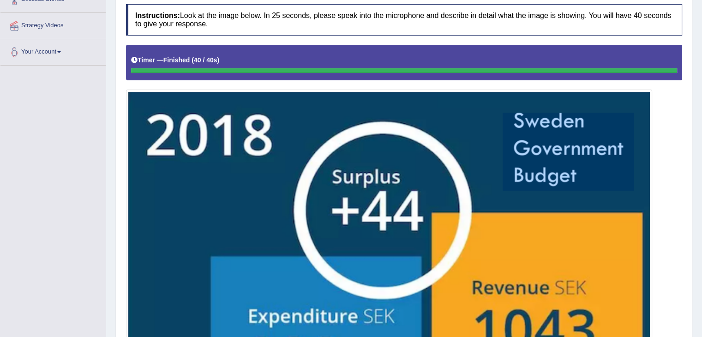
scroll to position [34, 0]
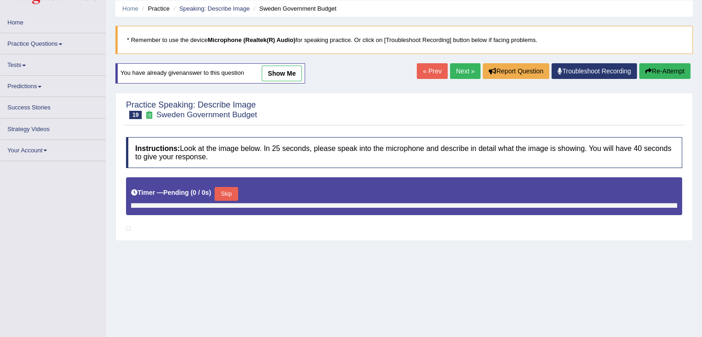
click at [291, 75] on link "show me" at bounding box center [282, 74] width 40 height 16
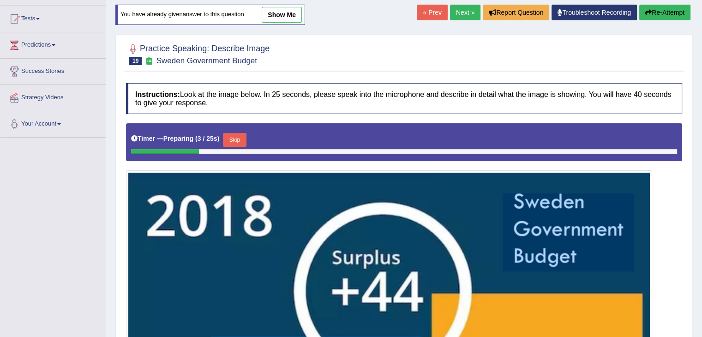
scroll to position [34, 0]
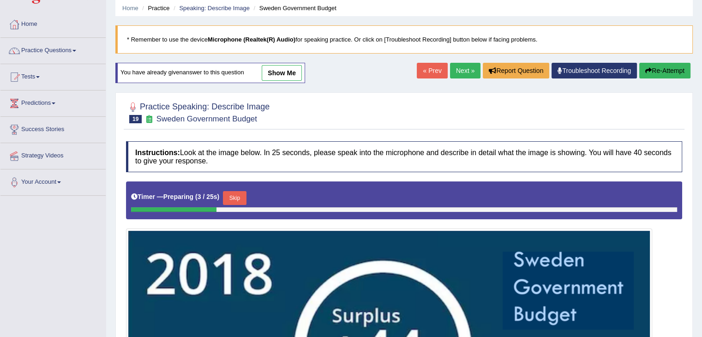
click at [290, 77] on link "show me" at bounding box center [282, 73] width 40 height 16
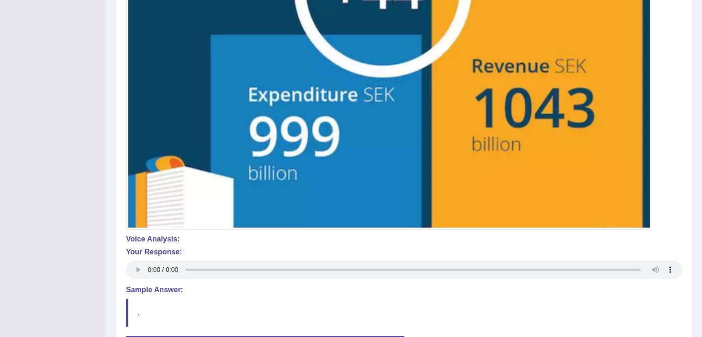
scroll to position [454, 0]
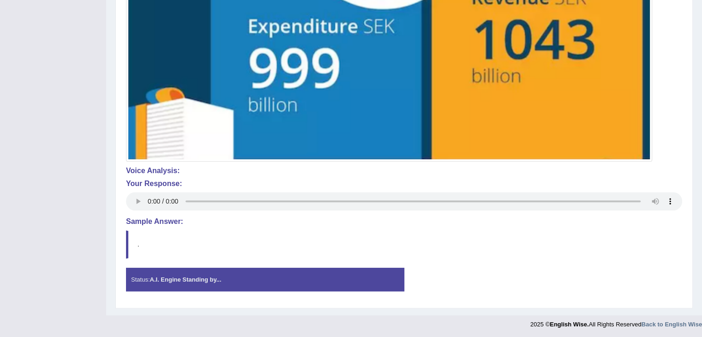
click at [283, 285] on div "Status: A.I. Engine Standing by..." at bounding box center [265, 280] width 278 height 24
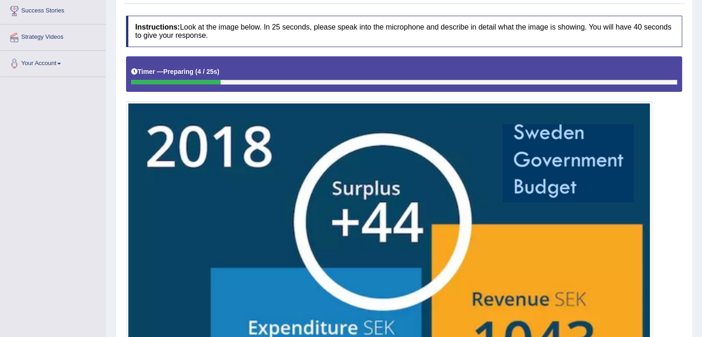
scroll to position [85, 0]
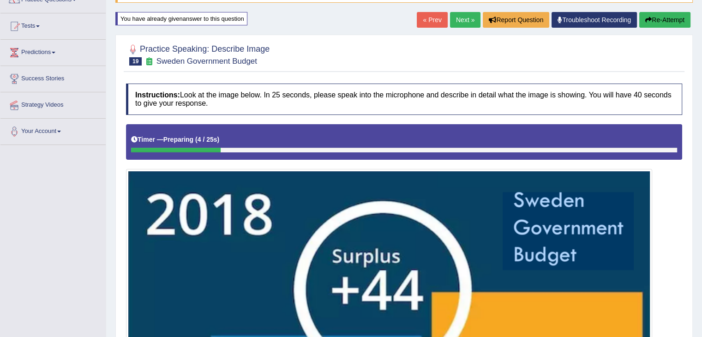
click at [469, 19] on link "Next »" at bounding box center [465, 20] width 30 height 16
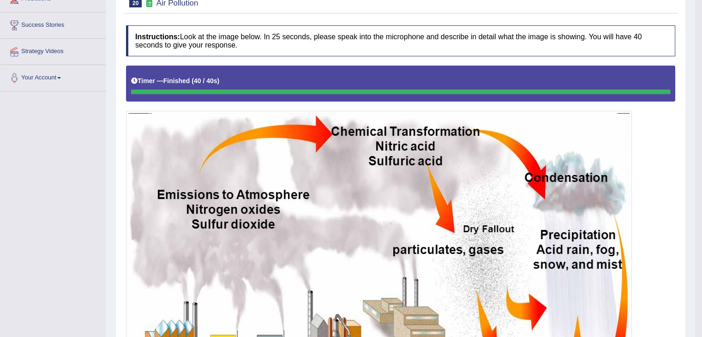
scroll to position [46, 0]
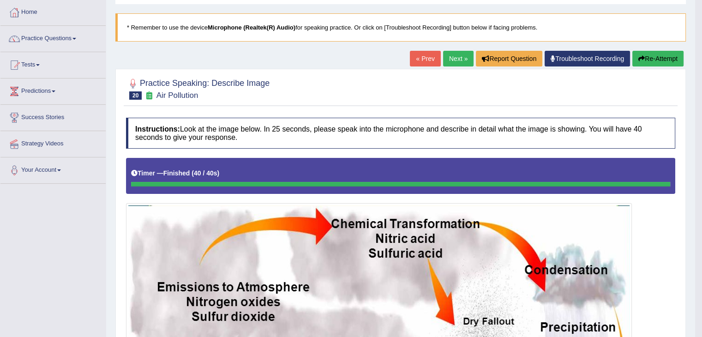
click at [650, 59] on button "Re-Attempt" at bounding box center [657, 59] width 51 height 16
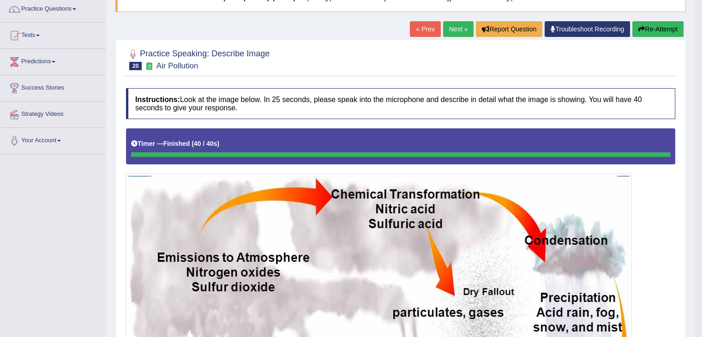
scroll to position [163, 0]
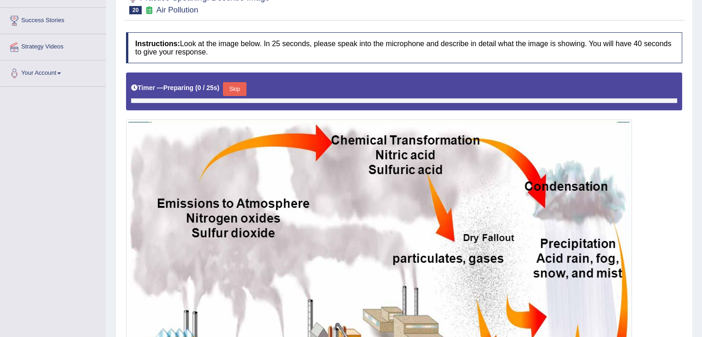
scroll to position [166, 0]
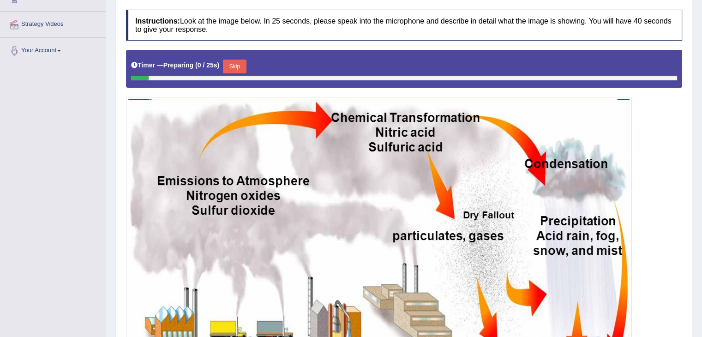
click at [235, 65] on button "Skip" at bounding box center [234, 67] width 23 height 14
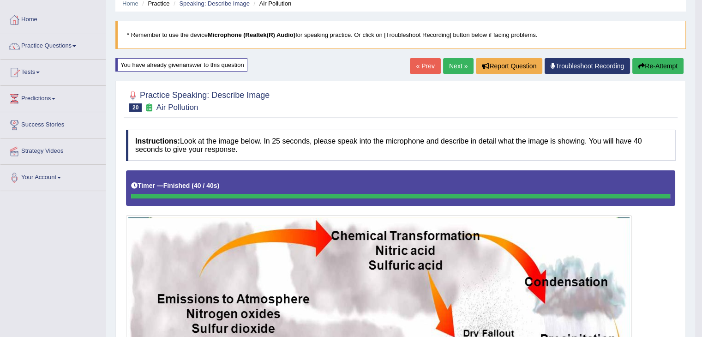
scroll to position [269, 0]
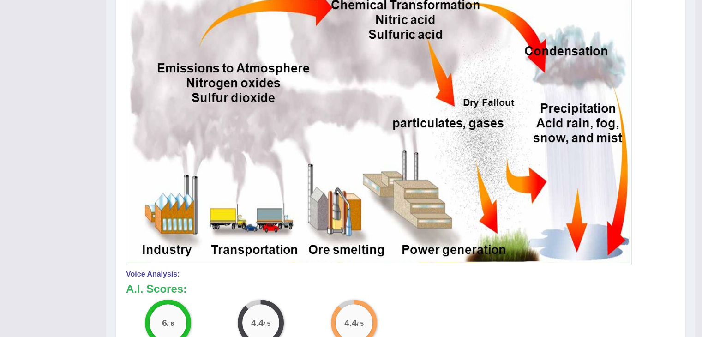
drag, startPoint x: 229, startPoint y: 137, endPoint x: 356, endPoint y: 67, distance: 145.0
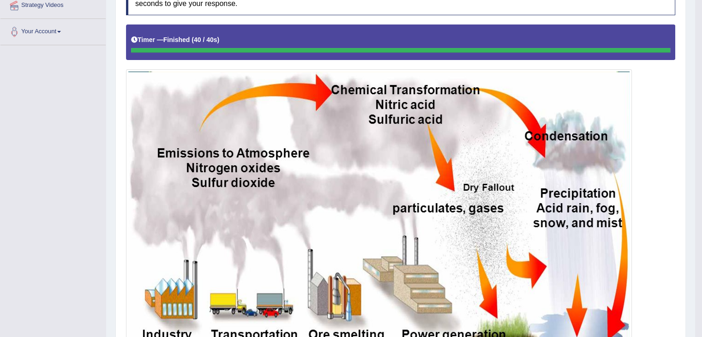
scroll to position [454, 0]
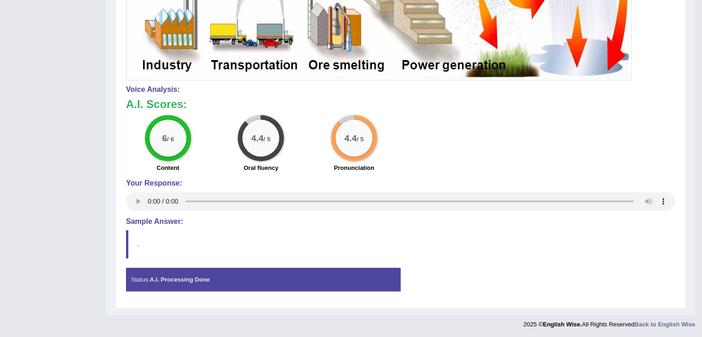
click at [186, 281] on div "Status: A.I. Processing Done" at bounding box center [263, 280] width 274 height 24
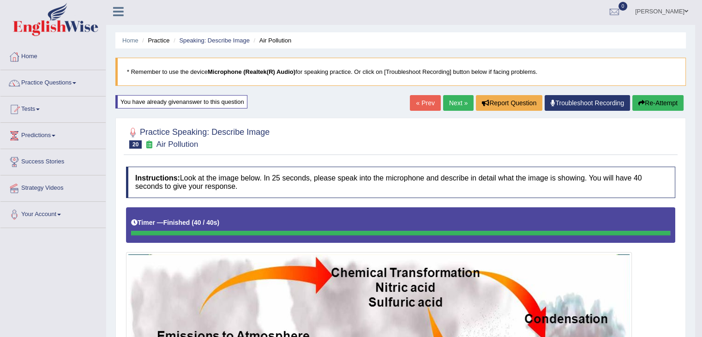
scroll to position [0, 0]
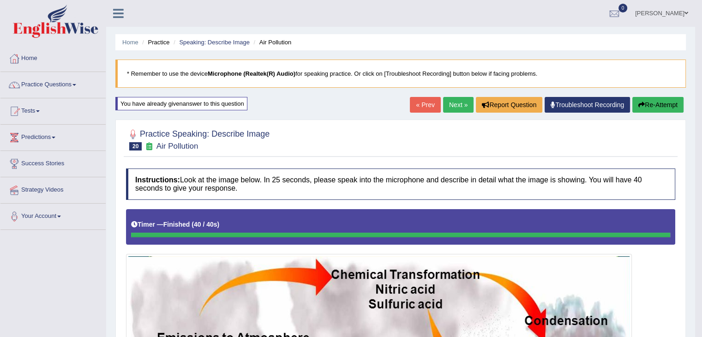
click at [665, 102] on button "Re-Attempt" at bounding box center [657, 105] width 51 height 16
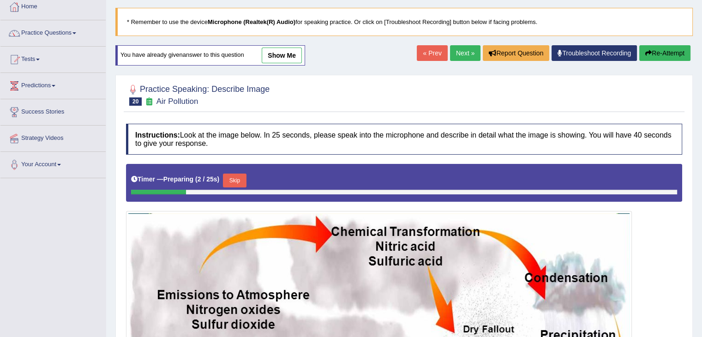
scroll to position [45, 0]
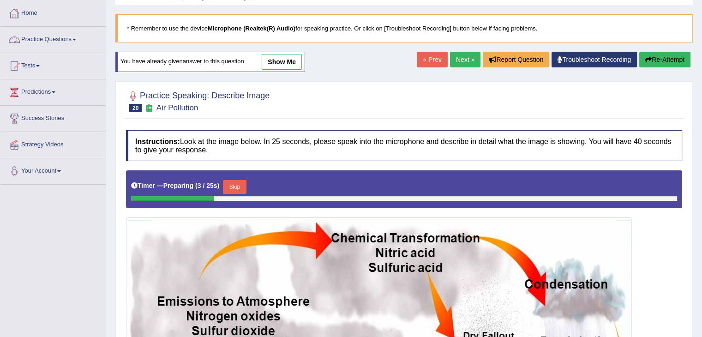
click at [50, 39] on link "Practice Questions" at bounding box center [52, 38] width 105 height 23
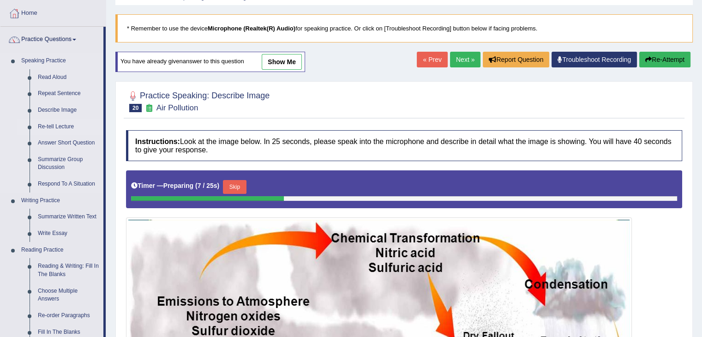
click at [69, 126] on link "Re-tell Lecture" at bounding box center [69, 127] width 70 height 17
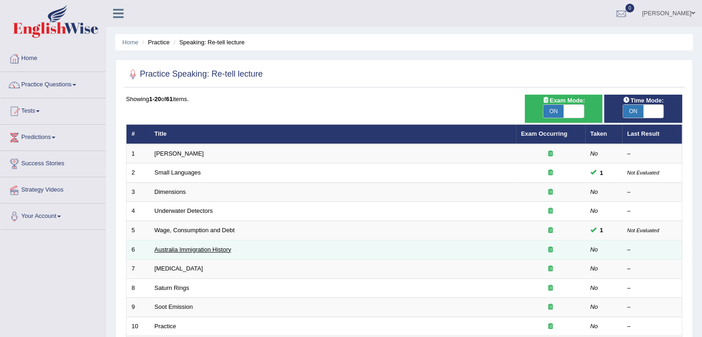
click at [193, 246] on link "Australia Immigration History" at bounding box center [193, 249] width 77 height 7
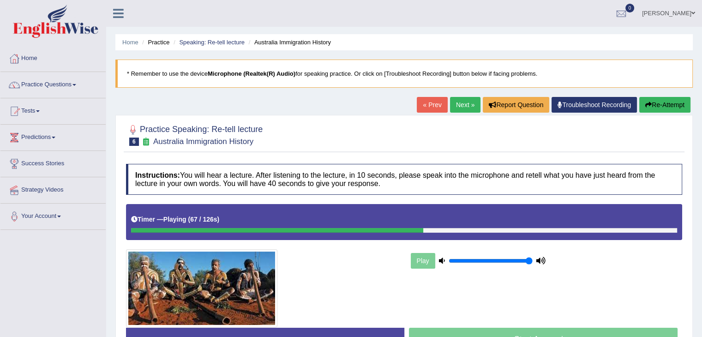
click at [658, 104] on button "Re-Attempt" at bounding box center [664, 105] width 51 height 16
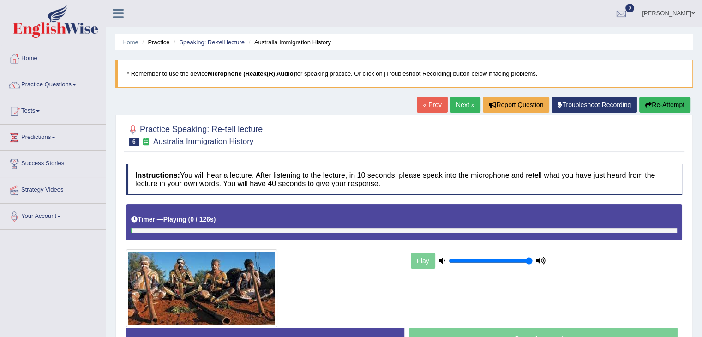
click at [461, 109] on link "Next »" at bounding box center [465, 105] width 30 height 16
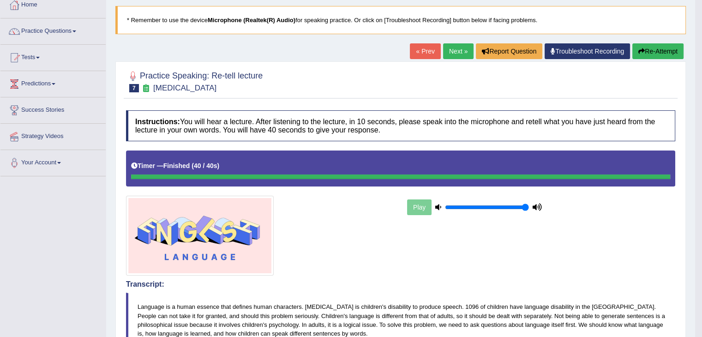
scroll to position [43, 0]
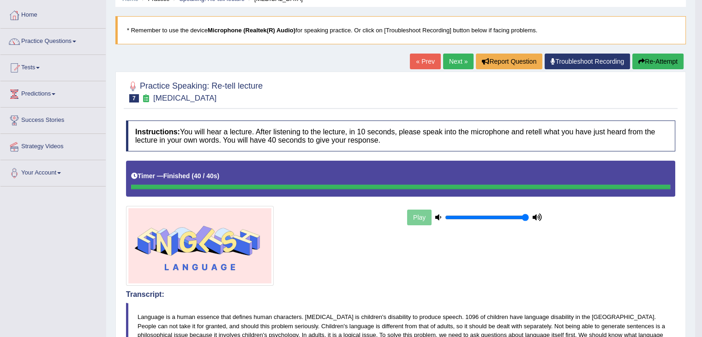
click at [457, 58] on link "Next »" at bounding box center [458, 62] width 30 height 16
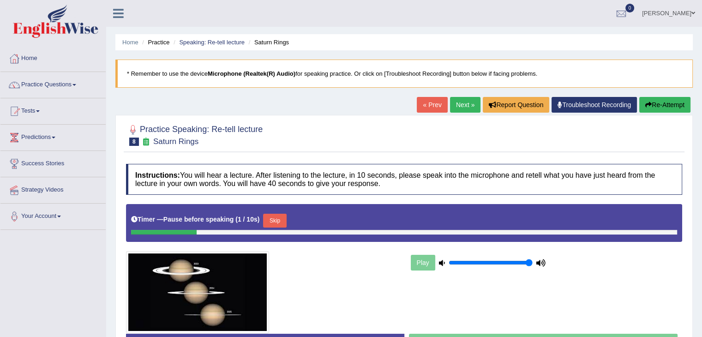
click at [451, 103] on link "Next »" at bounding box center [465, 105] width 30 height 16
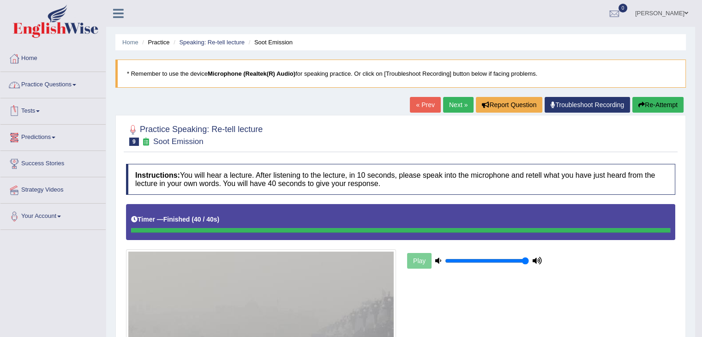
click at [54, 85] on link "Practice Questions" at bounding box center [52, 83] width 105 height 23
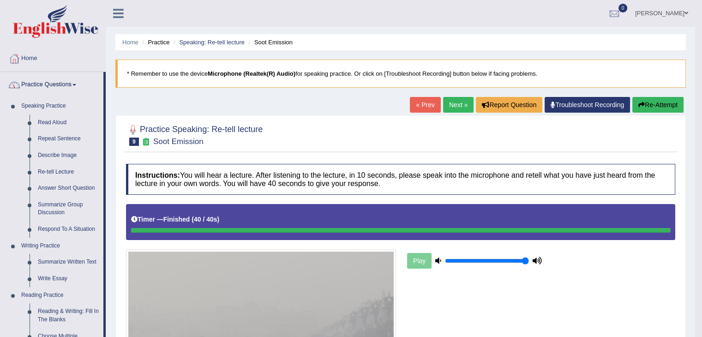
click at [462, 108] on link "Next »" at bounding box center [458, 105] width 30 height 16
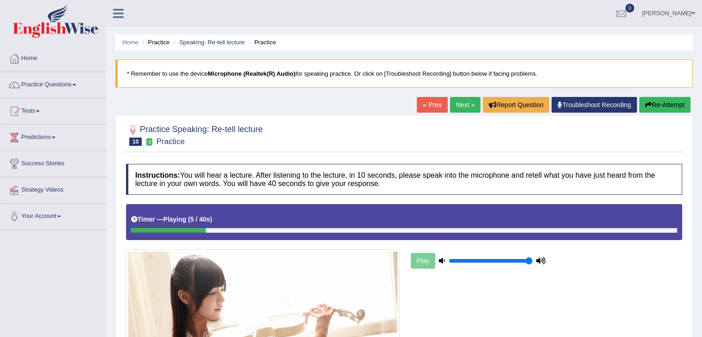
click at [668, 101] on button "Re-Attempt" at bounding box center [664, 105] width 51 height 16
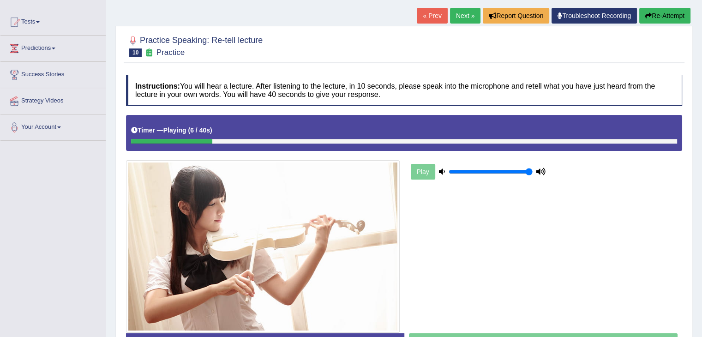
scroll to position [155, 0]
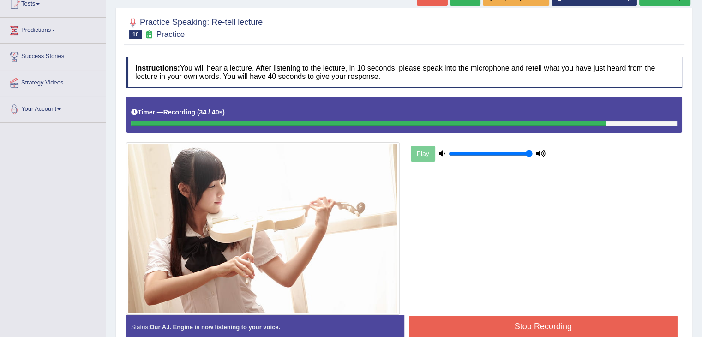
scroll to position [155, 0]
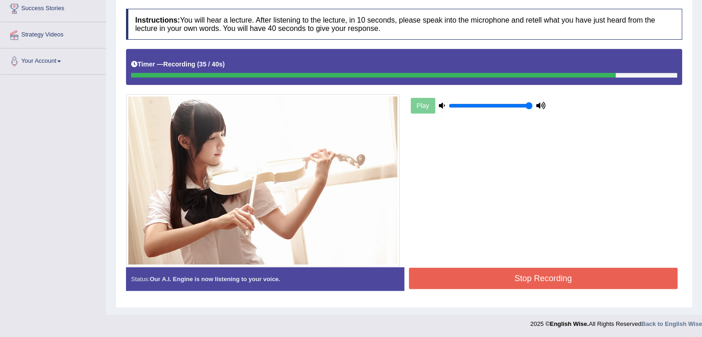
click at [522, 278] on button "Stop Recording" at bounding box center [543, 278] width 269 height 21
